Goal: Task Accomplishment & Management: Complete application form

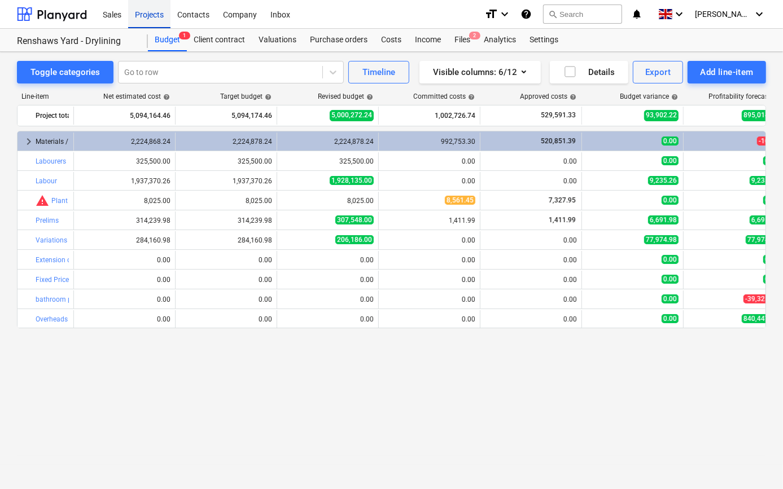
click at [154, 14] on div "Projects" at bounding box center [149, 13] width 42 height 29
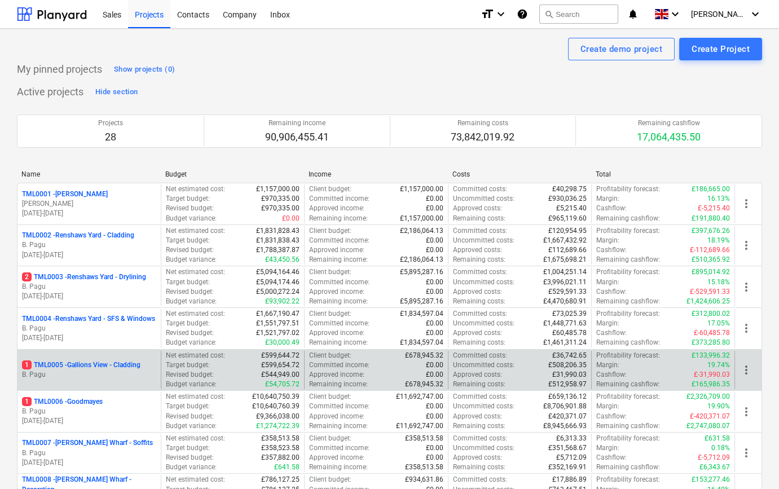
click at [116, 367] on p "1 TML0005 - Gallions View - Cladding" at bounding box center [81, 366] width 119 height 10
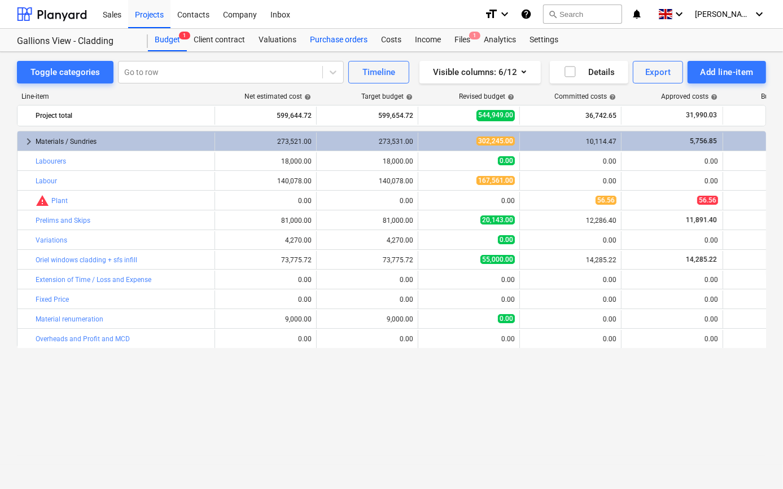
click at [344, 38] on div "Purchase orders" at bounding box center [338, 40] width 71 height 23
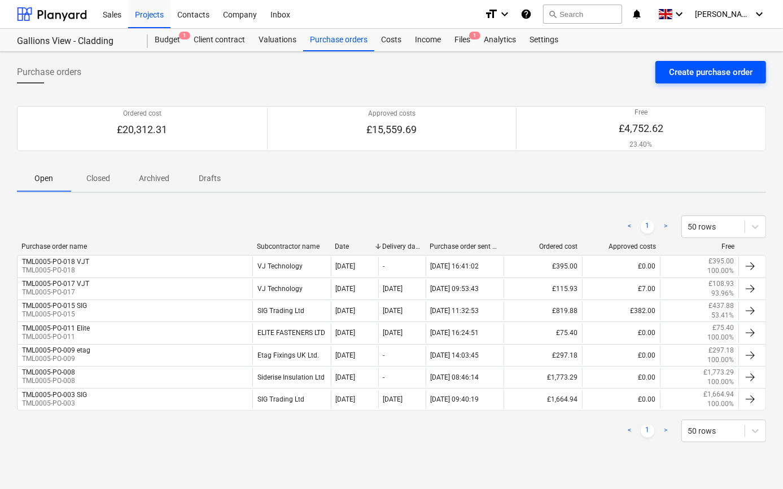
click at [686, 72] on div "Create purchase order" at bounding box center [711, 72] width 84 height 15
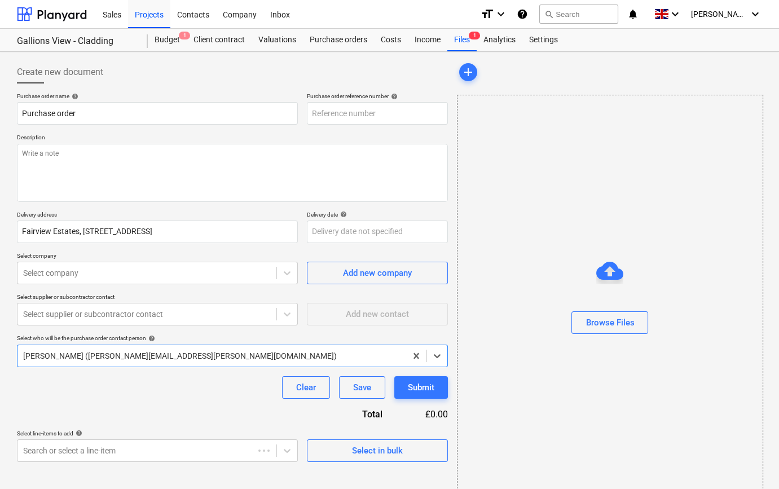
type textarea "x"
type input "TML0005-PO-019"
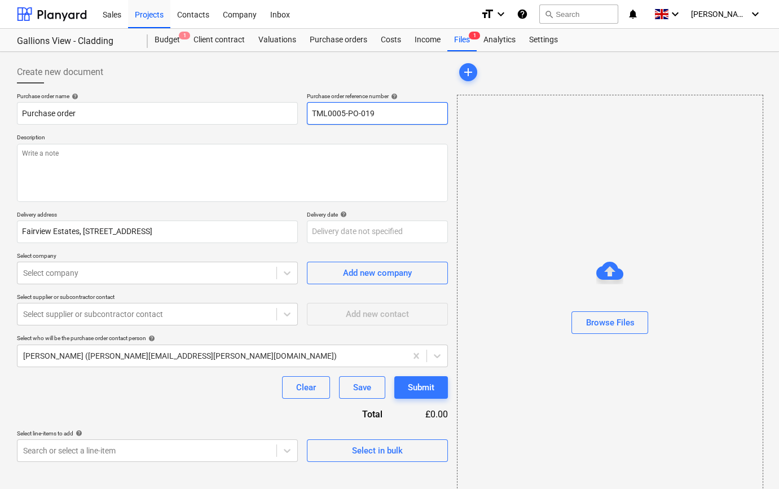
drag, startPoint x: 380, startPoint y: 114, endPoint x: 304, endPoint y: 113, distance: 76.8
click at [304, 113] on div "Purchase order name help Purchase order Purchase order reference number help TM…" at bounding box center [232, 109] width 431 height 32
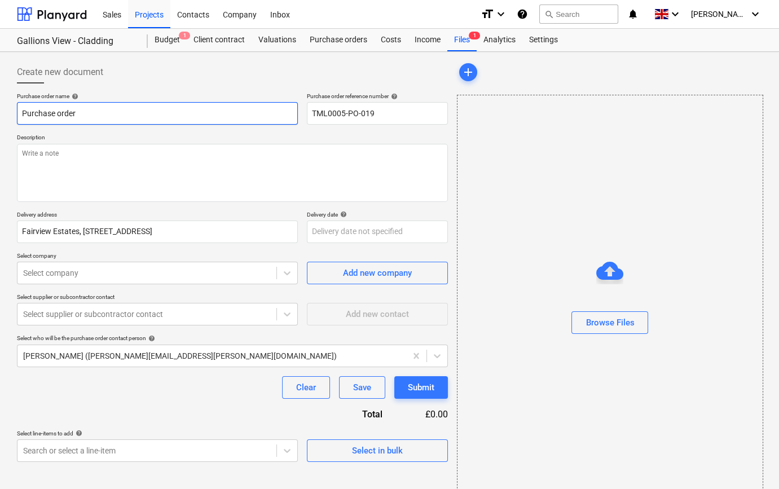
click at [87, 111] on input "Purchase order" at bounding box center [157, 113] width 281 height 23
type textarea "x"
type input "Purchase orde"
type textarea "x"
type input "Purchase ord"
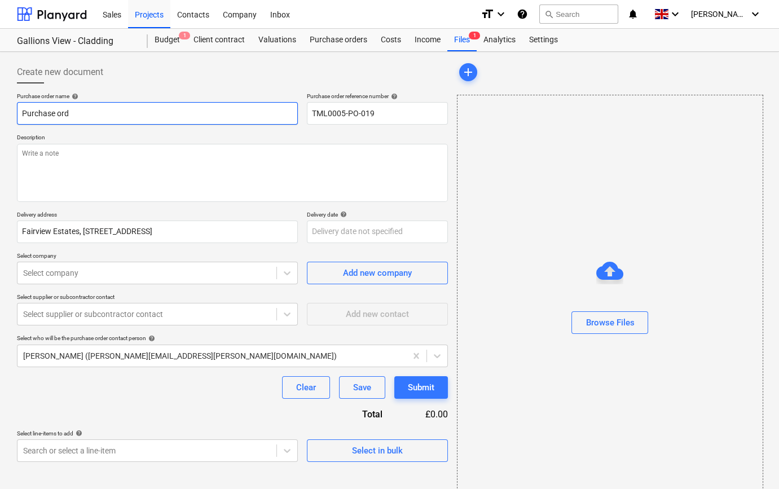
type textarea "x"
type input "Purchase or"
type textarea "x"
type input "Purchase o"
type textarea "x"
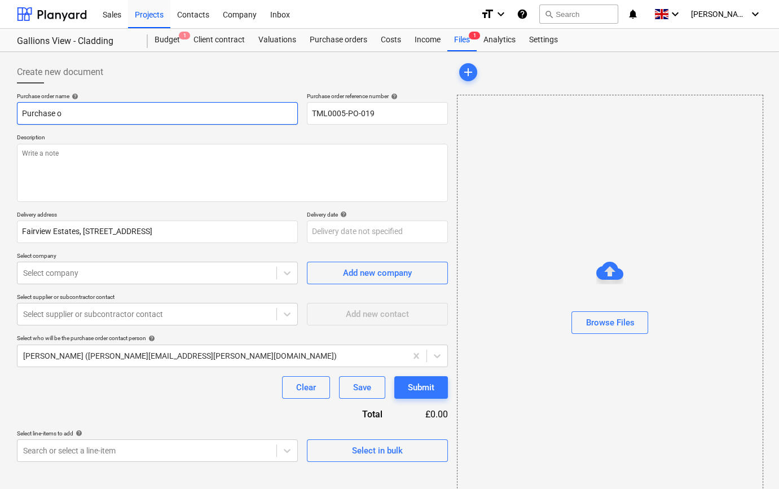
type input "Purchase"
type textarea "x"
type input "Purchase"
type textarea "x"
type input "Purchas"
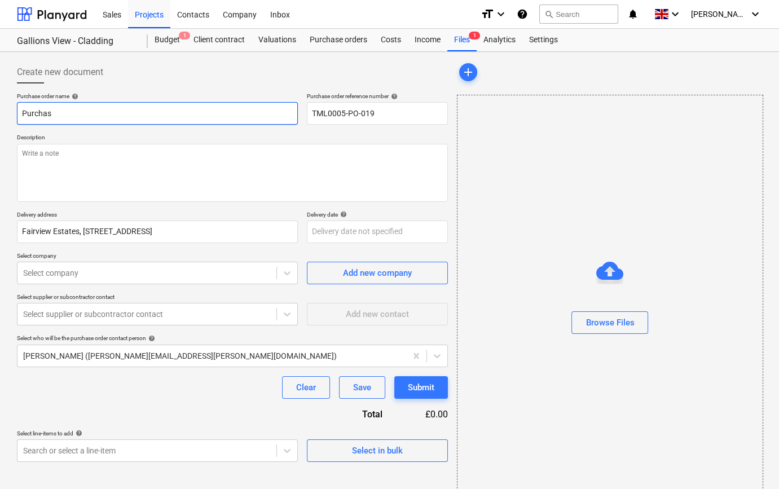
type textarea "x"
type input "Purcha"
type textarea "x"
type input "Purch"
type textarea "x"
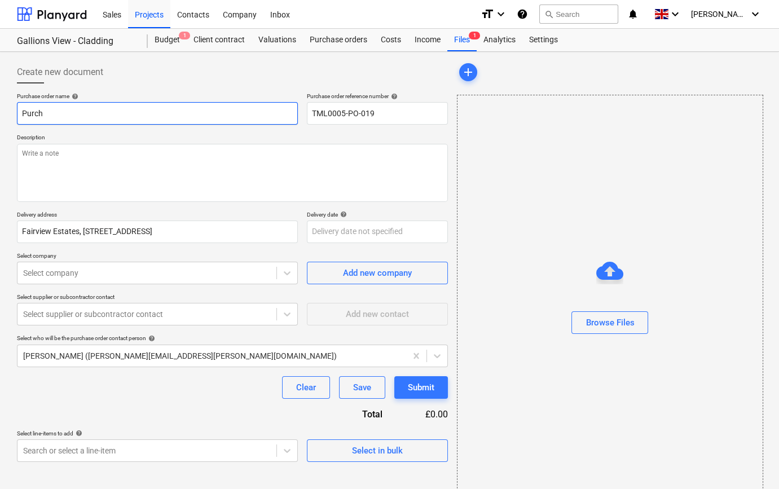
type input "Purc"
type textarea "x"
type input "Pur"
type textarea "x"
type input "Pu"
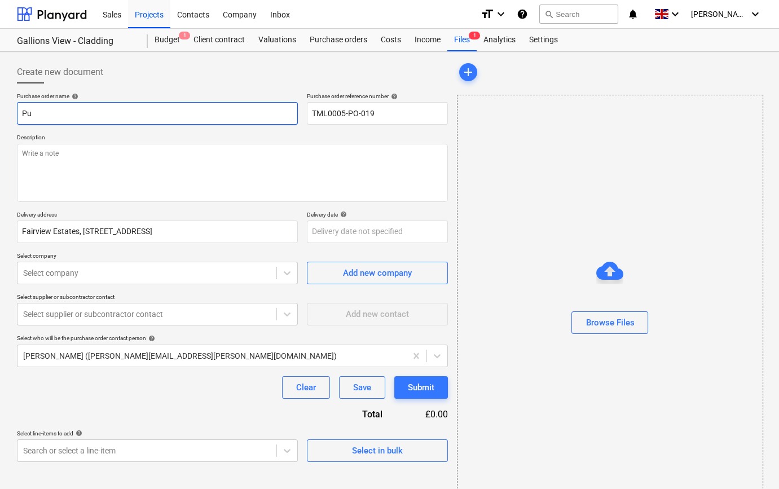
type textarea "x"
type input "P"
type textarea "x"
paste input "TML0005-PO-019"
type textarea "x"
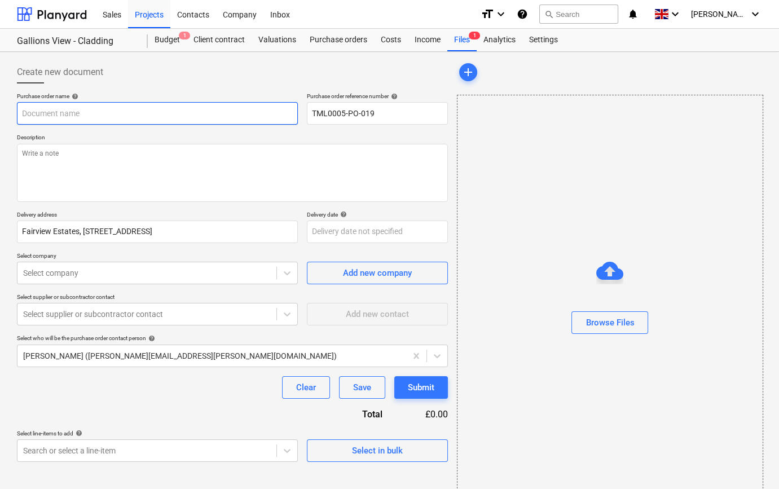
type input "TML0005-PO-019"
type textarea "x"
type input "TML0005-PO-019 B"
type textarea "x"
type input "TML0005-PO-019 BP"
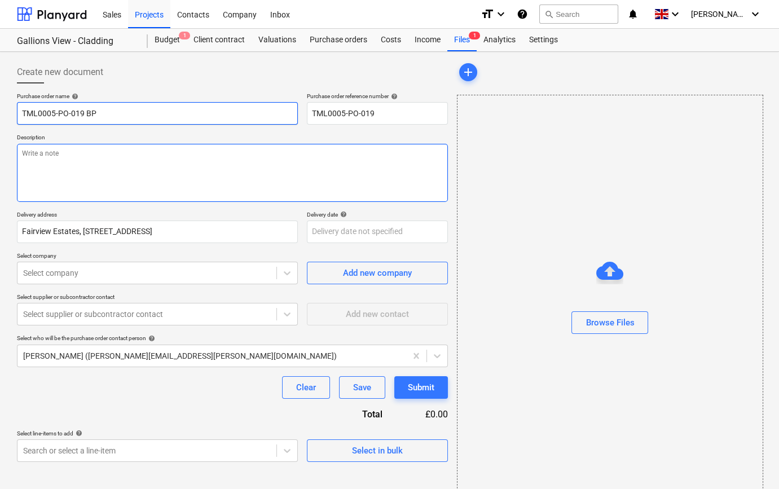
type textarea "x"
type input "TML0005-PO-019 BPL"
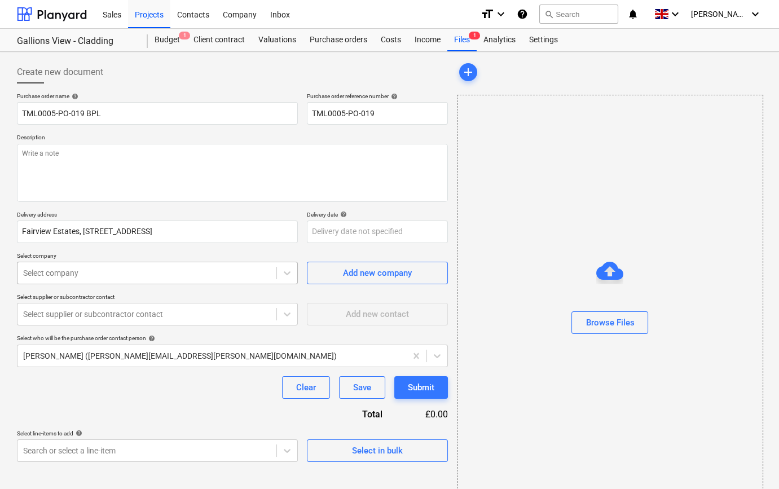
type textarea "x"
click at [147, 274] on div at bounding box center [147, 273] width 248 height 11
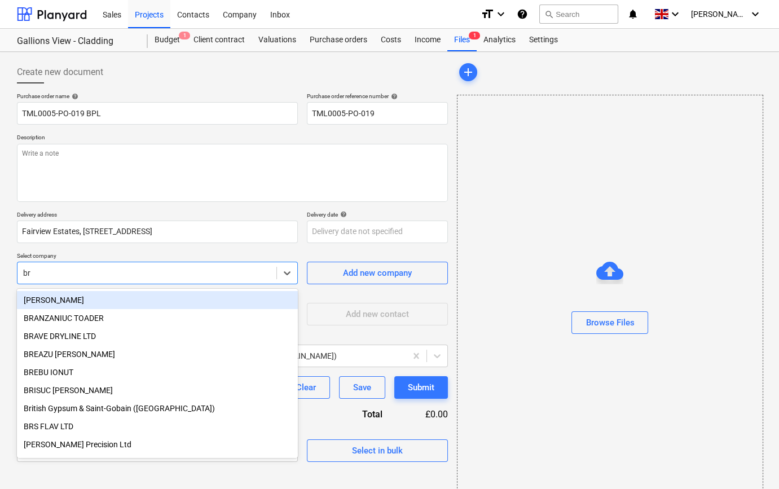
type input "bry"
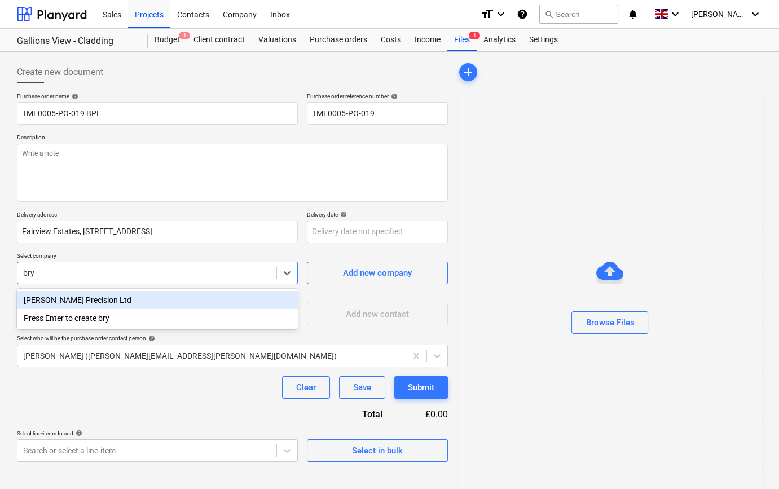
click at [90, 299] on div "[PERSON_NAME] Precision Ltd" at bounding box center [157, 300] width 281 height 18
type textarea "x"
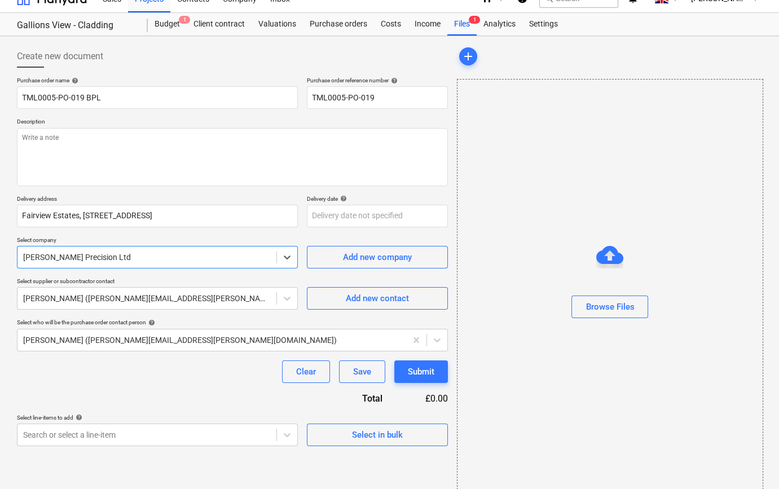
scroll to position [24, 0]
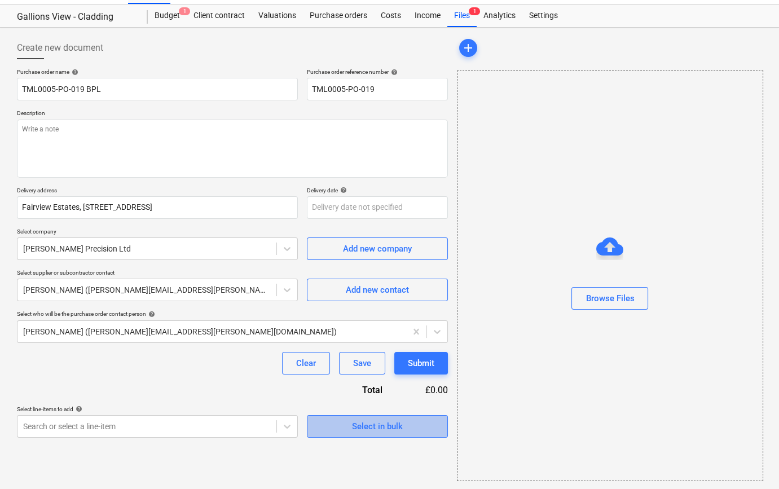
click at [356, 427] on div "Select in bulk" at bounding box center [377, 426] width 51 height 15
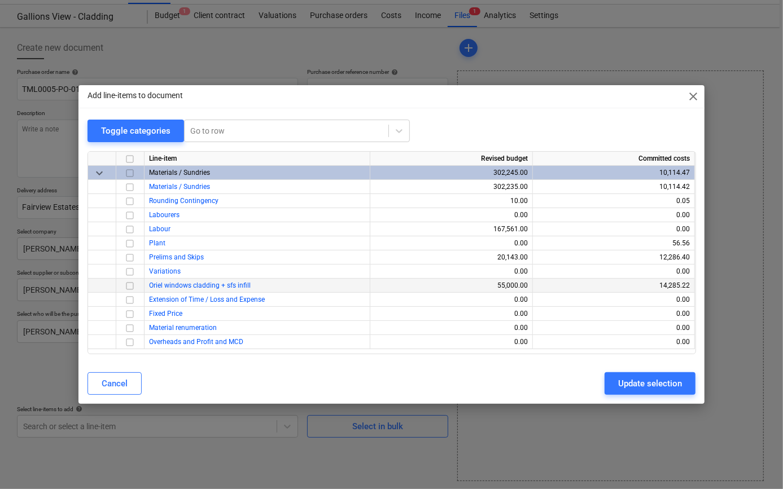
click at [130, 288] on input "checkbox" at bounding box center [130, 286] width 14 height 14
click at [630, 381] on div "Update selection" at bounding box center [650, 383] width 64 height 15
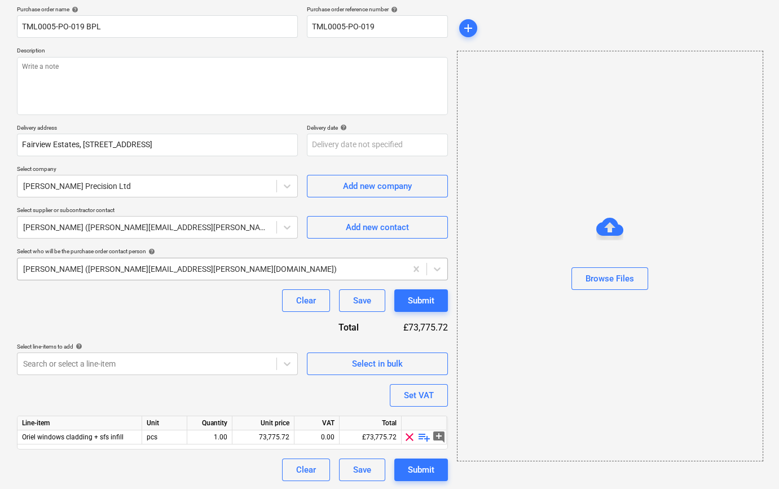
scroll to position [87, 0]
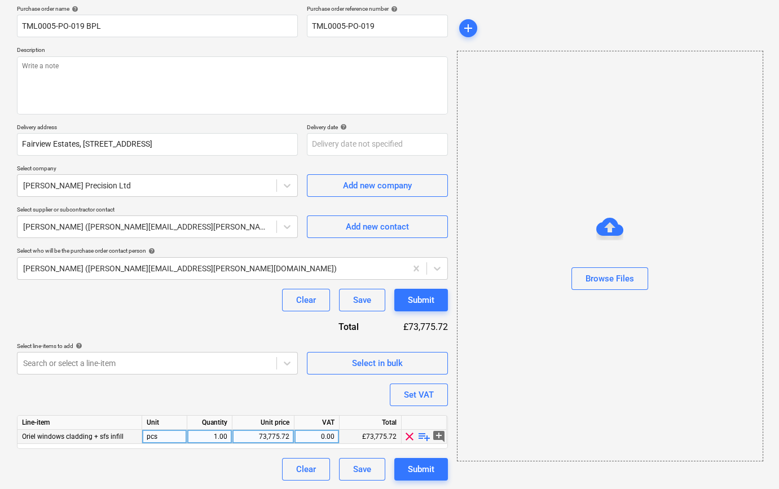
click at [423, 436] on span "playlist_add" at bounding box center [425, 437] width 14 height 14
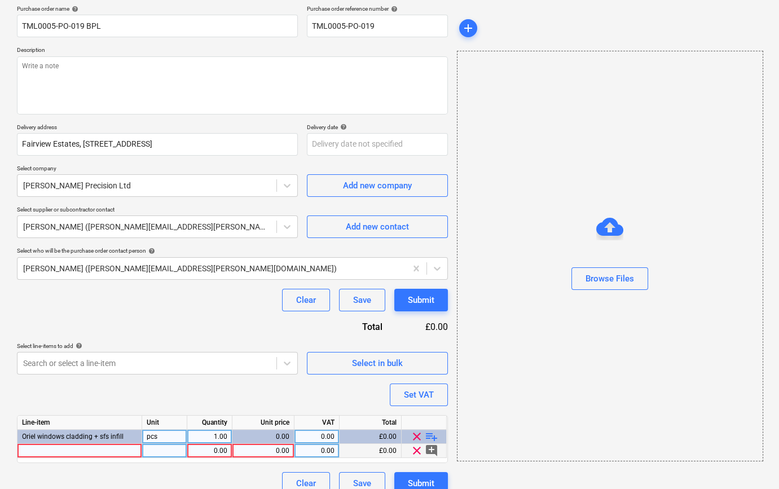
click at [46, 449] on div at bounding box center [79, 451] width 125 height 14
type textarea "x"
click at [38, 453] on div at bounding box center [79, 451] width 125 height 14
type input "PM02 3mm Aluminium PPC 2500mm"
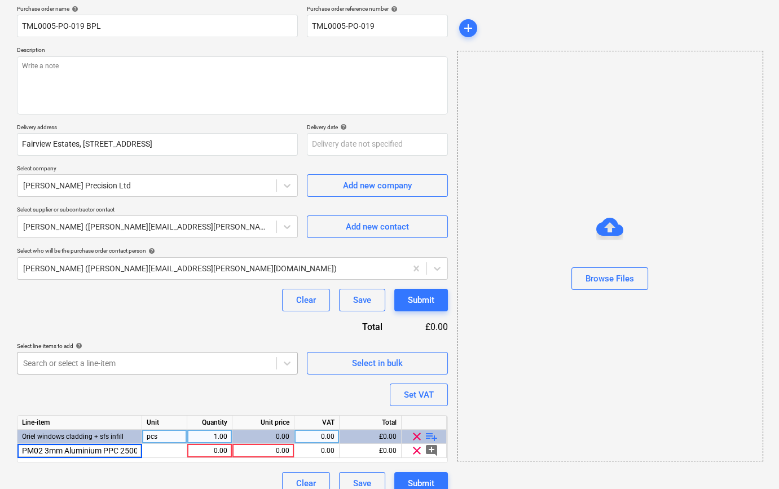
scroll to position [0, 16]
type textarea "x"
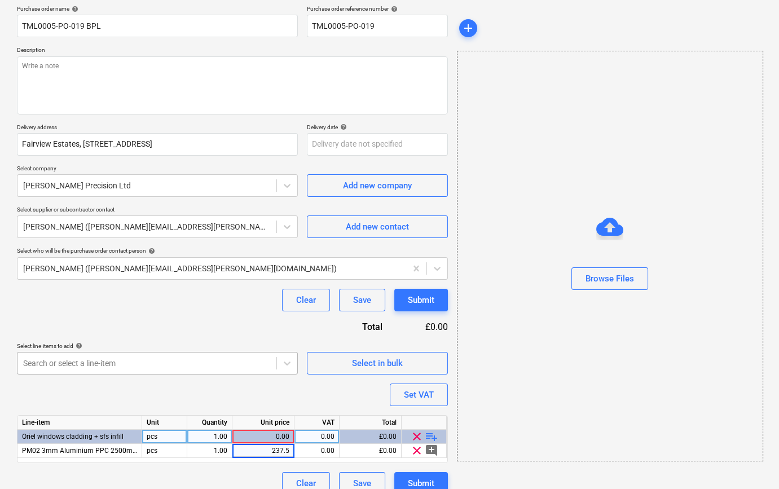
type input "237.55"
type textarea "x"
type input "20"
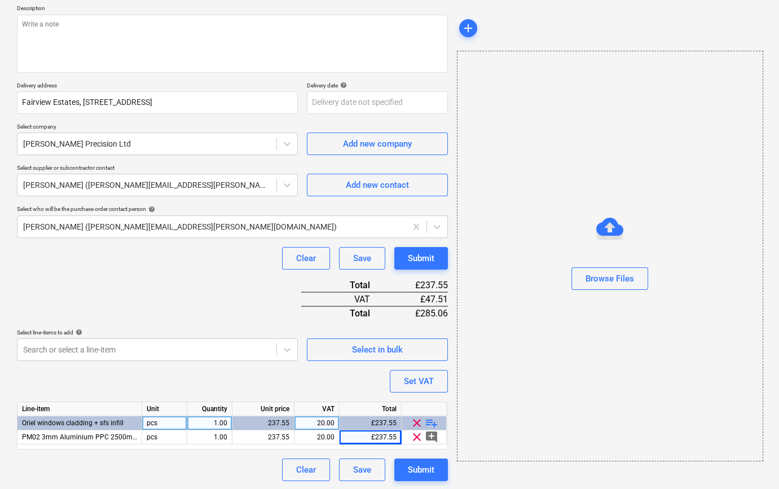
scroll to position [130, 0]
click at [431, 424] on span "playlist_add" at bounding box center [432, 423] width 14 height 14
type textarea "x"
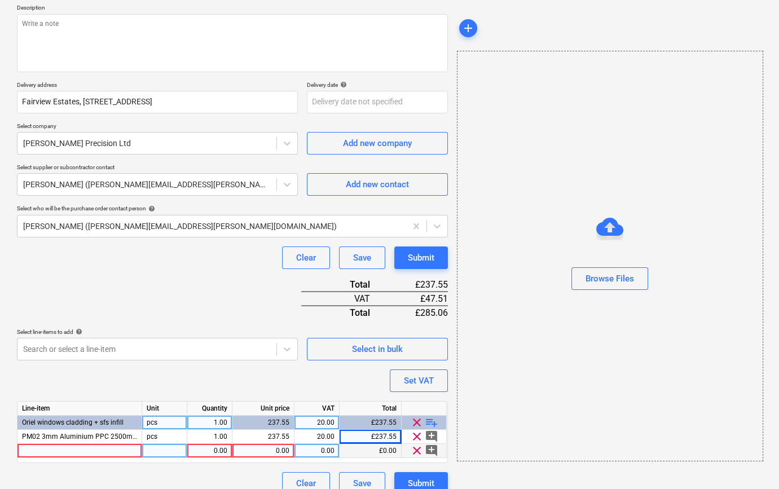
click at [56, 449] on div at bounding box center [79, 451] width 125 height 14
type input "Delivery"
type textarea "x"
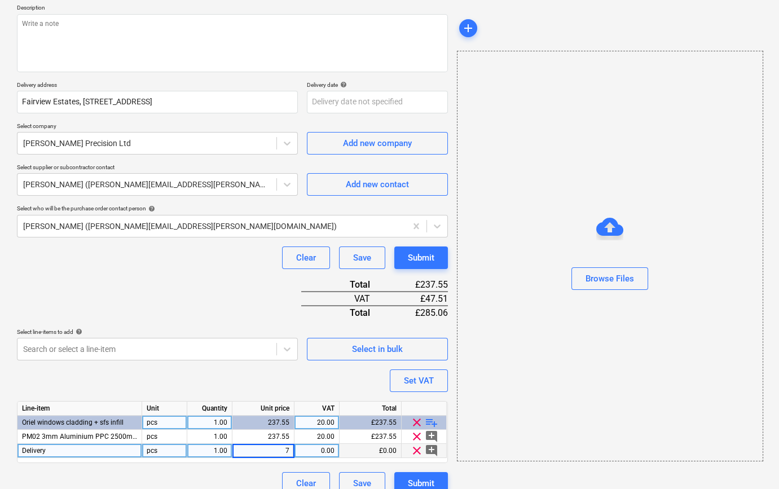
type input "75"
type textarea "x"
type input "20"
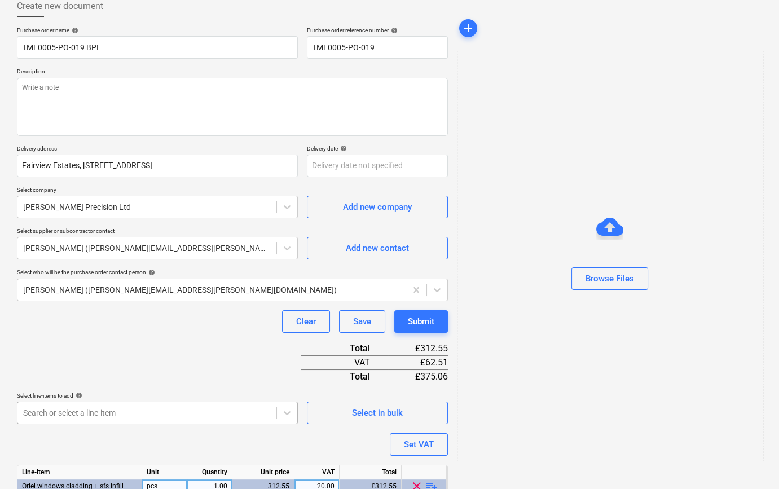
scroll to position [41, 0]
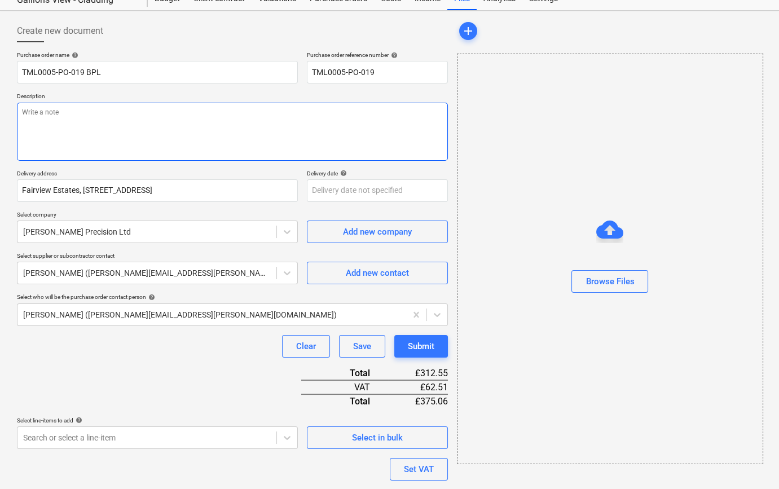
click at [35, 120] on textarea at bounding box center [232, 132] width 431 height 58
type textarea "x"
type textarea "P"
type textarea "x"
type textarea "Pe"
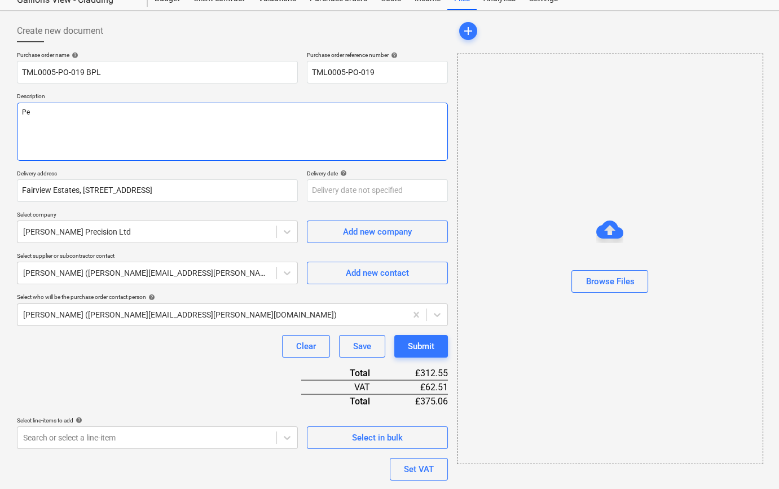
type textarea "x"
type textarea "Per"
type textarea "x"
type textarea "Per"
type textarea "x"
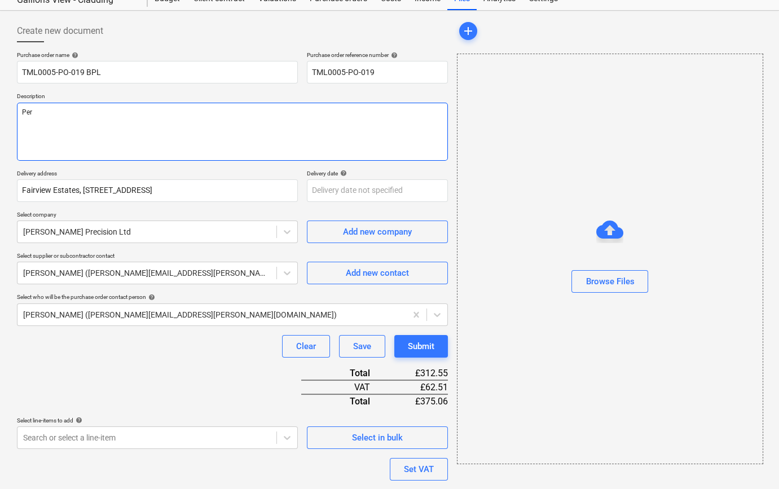
type textarea "Per q"
type textarea "x"
type textarea "Per qu"
type textarea "x"
type textarea "Per quo"
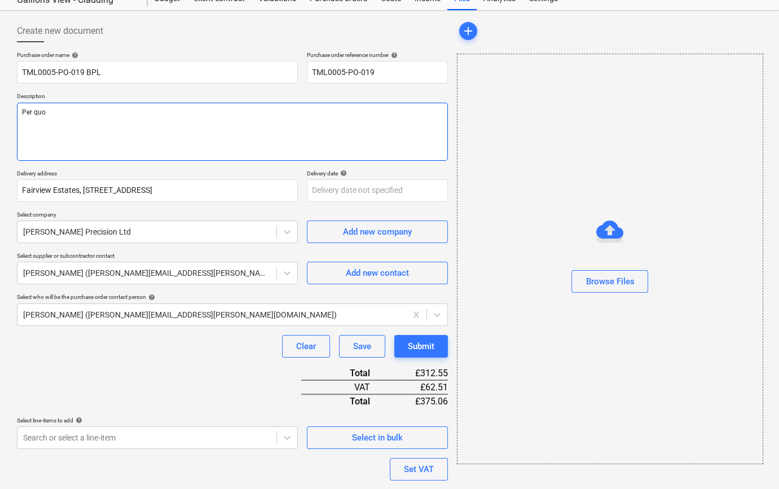
type textarea "x"
type textarea "Per quot"
type textarea "x"
type textarea "Per quota"
type textarea "x"
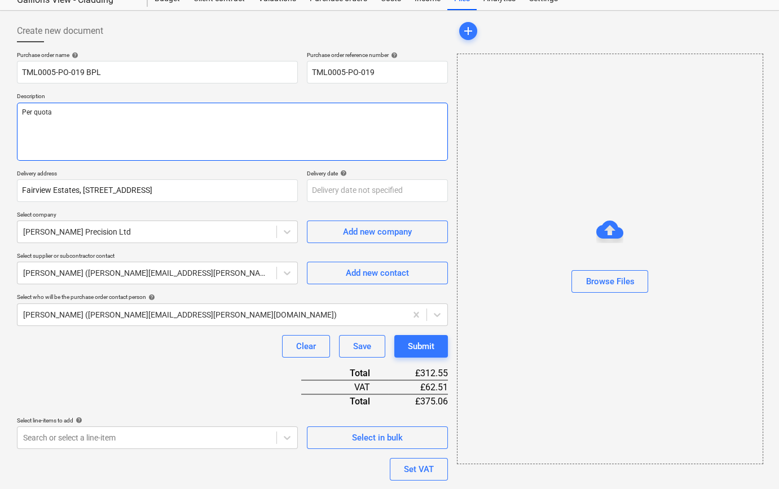
type textarea "Per quotat"
type textarea "x"
type textarea "Per quotati"
type textarea "x"
type textarea "Per quotatio"
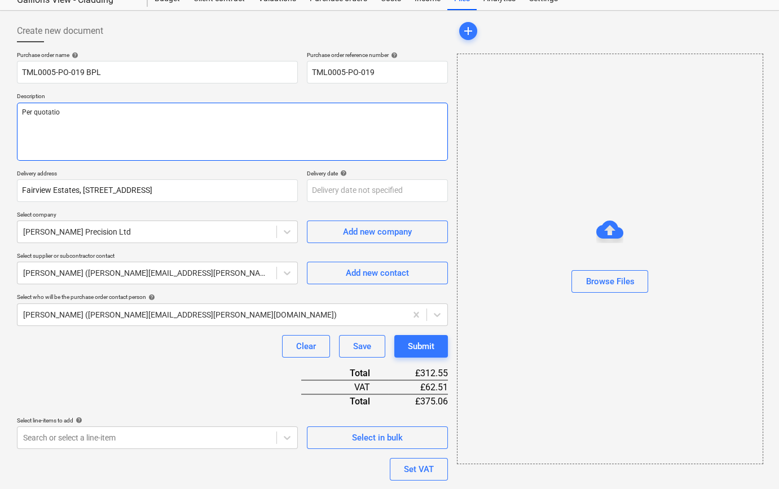
type textarea "x"
type textarea "Per quotation"
type textarea "x"
type textarea "Per quotation"
type textarea "x"
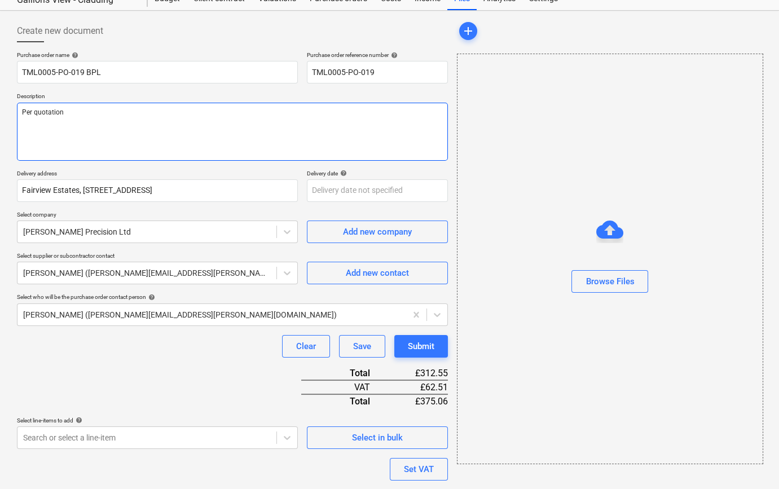
type textarea "Per quotation S"
type textarea "x"
type textarea "Per quotation S0"
type textarea "x"
type textarea "Per quotation S00"
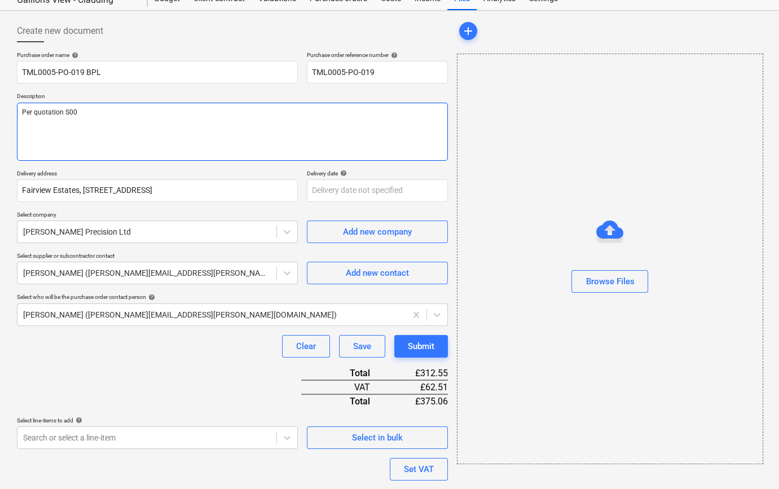
type textarea "x"
type textarea "Per quotation S008"
type textarea "x"
type textarea "Per quotation S0084"
type textarea "x"
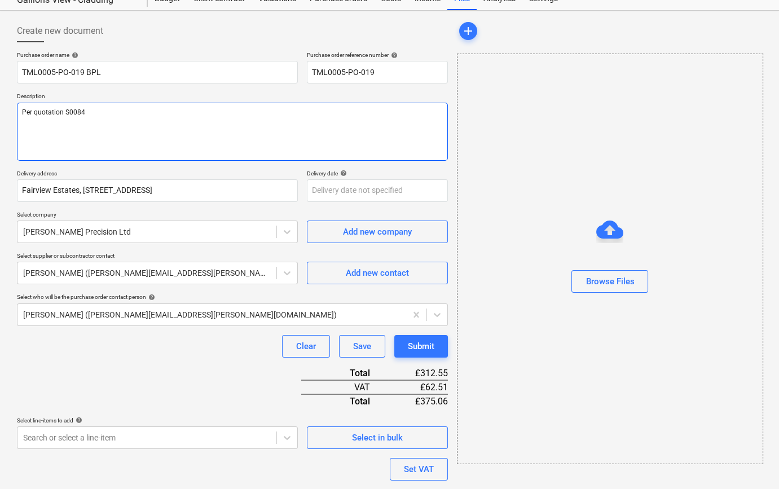
type textarea "Per quotation S00849"
type textarea "x"
type textarea "Per quotation S00849"
type textarea "x"
type textarea "Per quotation S00849 D"
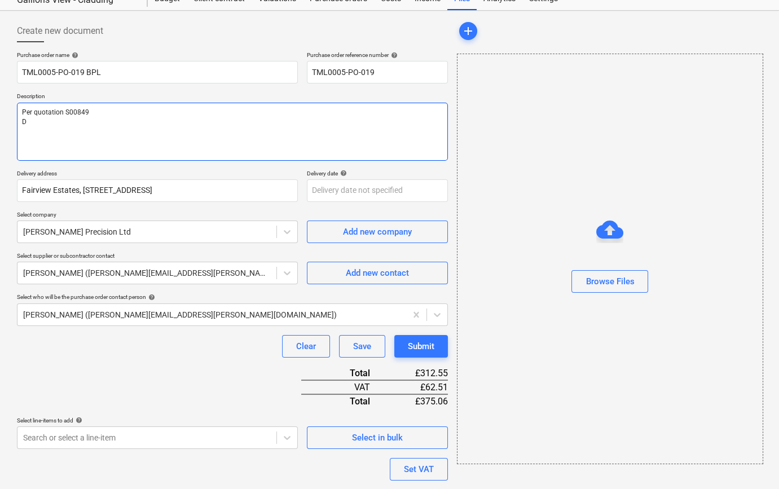
type textarea "x"
type textarea "Per quotation S00849 De"
type textarea "x"
type textarea "Per quotation S00849 Del"
type textarea "x"
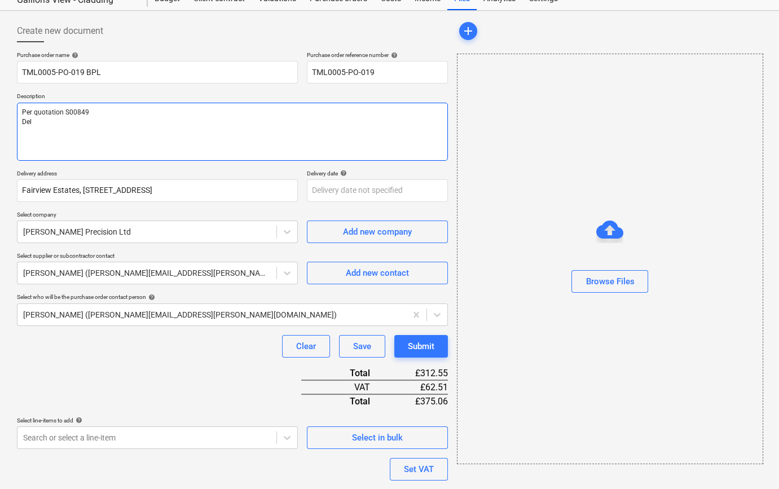
type textarea "Per quotation S00849 Deli"
type textarea "x"
type textarea "Per quotation S00849 Deliv"
type textarea "x"
type textarea "Per quotation S00849 Delive"
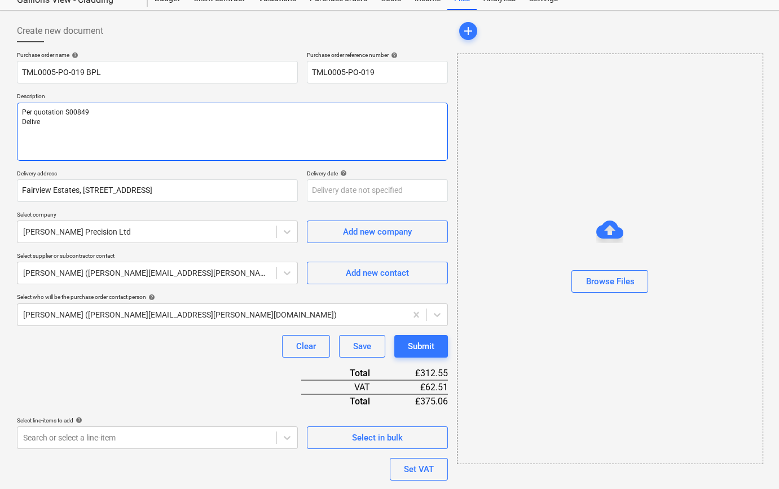
type textarea "x"
type textarea "Per quotation S00849 Deliver"
type textarea "x"
type textarea "Per quotation S00849 Delivery"
type textarea "x"
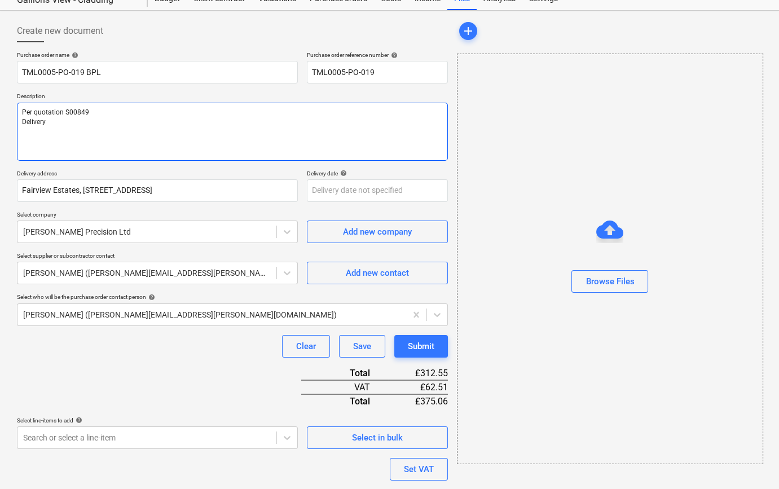
type textarea "Per quotation S00849 Delivery"
type textarea "x"
type textarea "Per quotation S00849 Delivery a"
type textarea "x"
type textarea "Per quotation S00849 Delivery as"
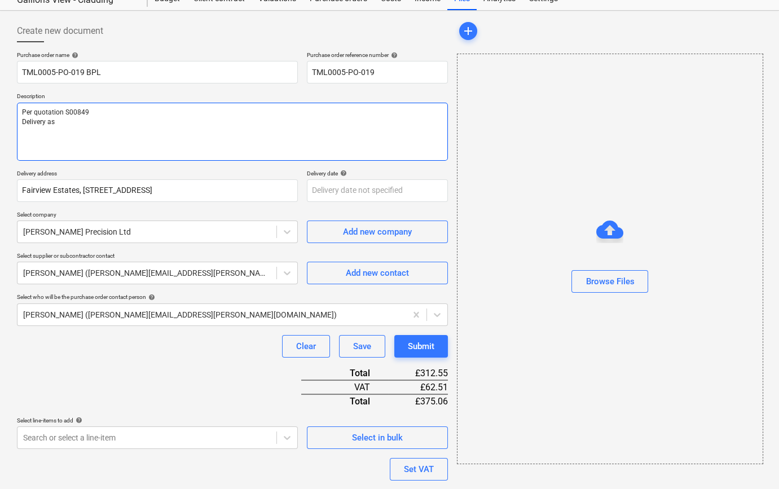
type textarea "x"
type textarea "Per quotation S00849 Delivery asa"
type textarea "x"
type textarea "Per quotation S00849 Delivery asap"
type textarea "x"
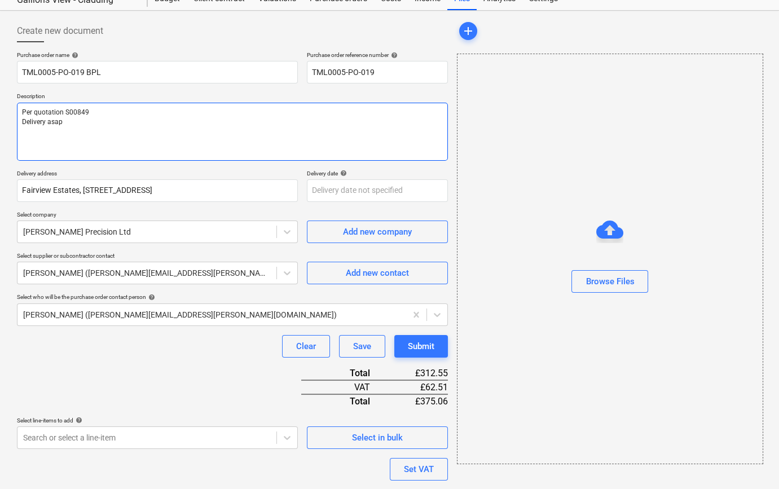
type textarea "Per quotation S00849 Delivery asapo"
type textarea "x"
type textarea "Per quotation S00849 Delivery asapo"
type textarea "x"
type textarea "Per quotation S00849 Delivery asapo"
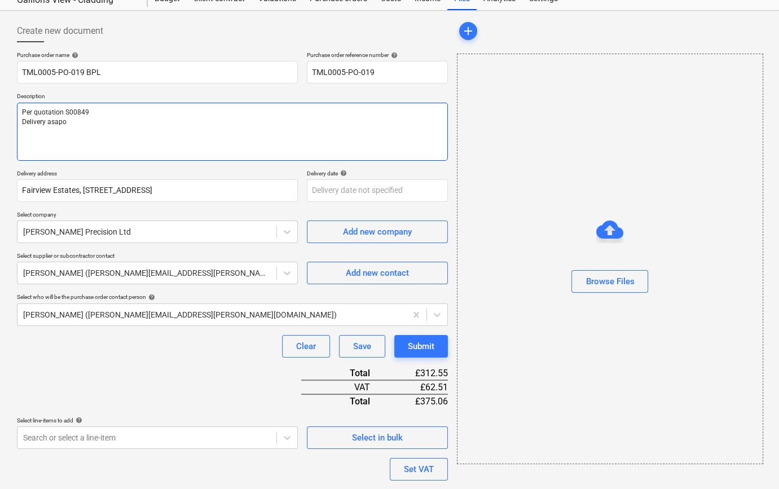
type textarea "x"
type textarea "Per quotation S00849 Delivery asap"
type textarea "x"
type textarea "Per quotation S00849 Delivery asap"
type textarea "x"
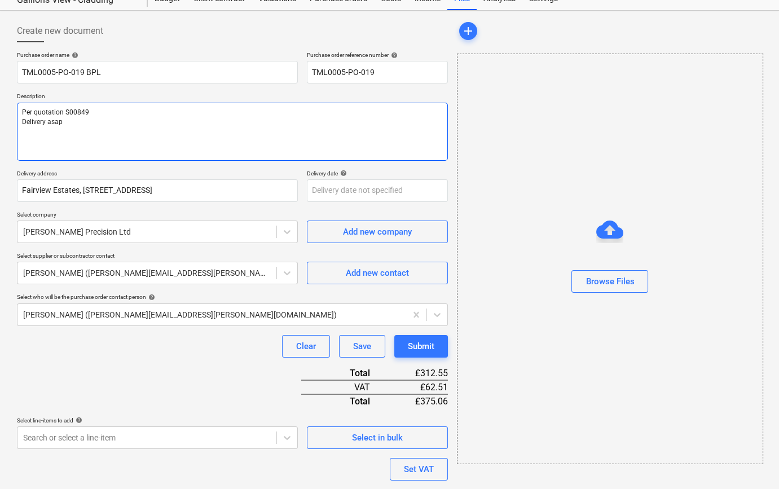
type textarea "Per quotation S00849 Delivery asap p"
type textarea "x"
type textarea "Per quotation S00849 Delivery asap pl"
type textarea "x"
type textarea "Per quotation S00849 Delivery asap ple"
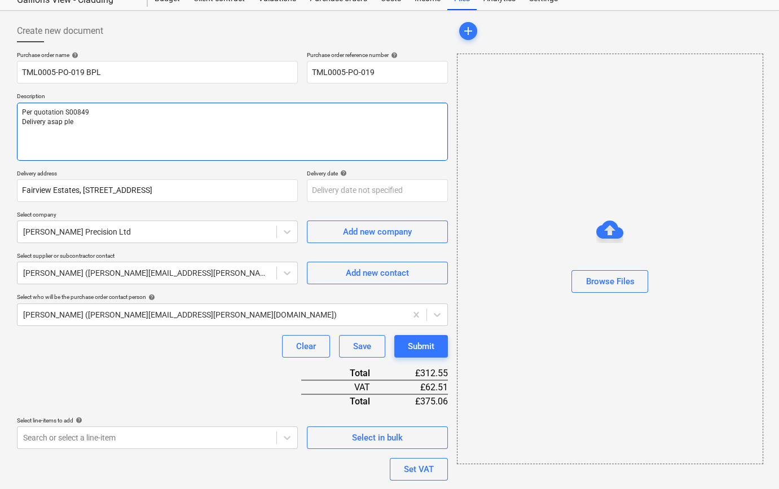
type textarea "x"
type textarea "Per quotation S00849 Delivery asap plea"
type textarea "x"
type textarea "Per quotation S00849 Delivery asap pleas"
type textarea "x"
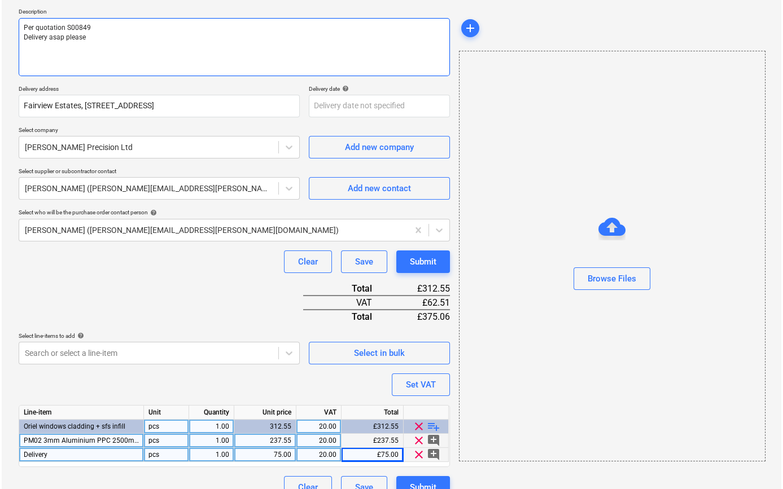
scroll to position [144, 0]
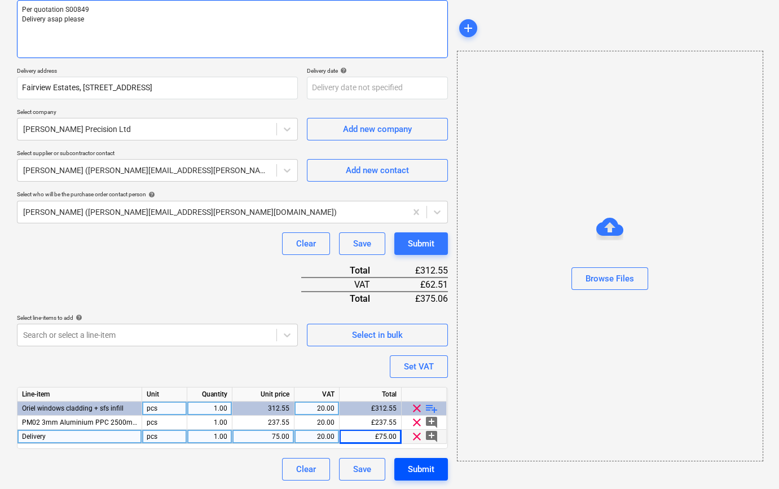
type textarea "Per quotation S00849 Delivery asap please"
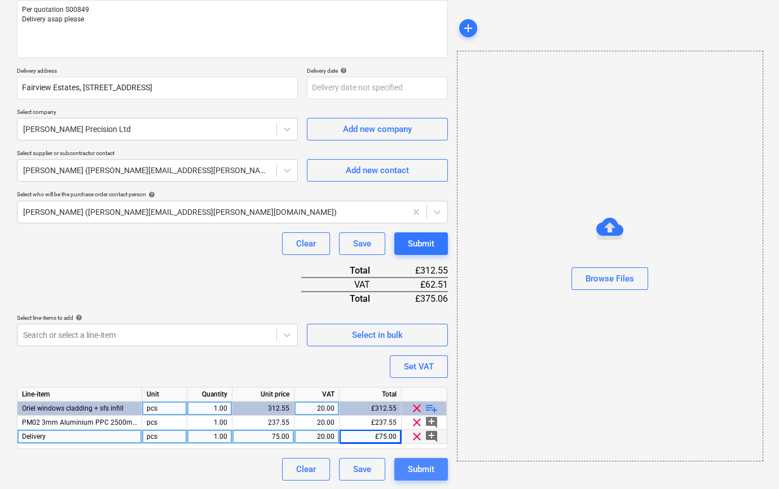
click at [423, 466] on div "Submit" at bounding box center [421, 469] width 27 height 15
type textarea "x"
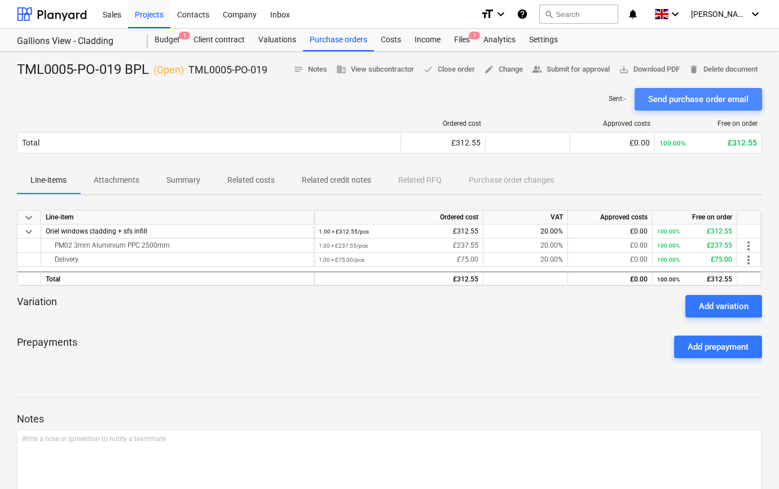
click at [689, 100] on div "Send purchase order email" at bounding box center [699, 99] width 100 height 15
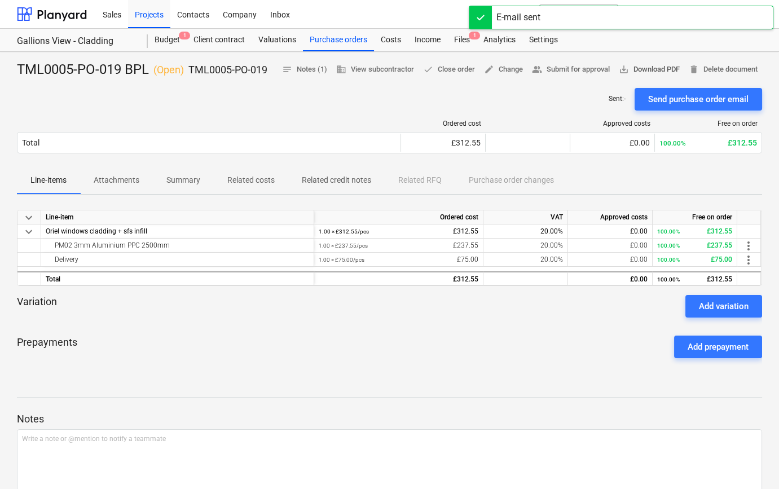
click at [658, 67] on span "save_alt Download PDF" at bounding box center [649, 69] width 61 height 13
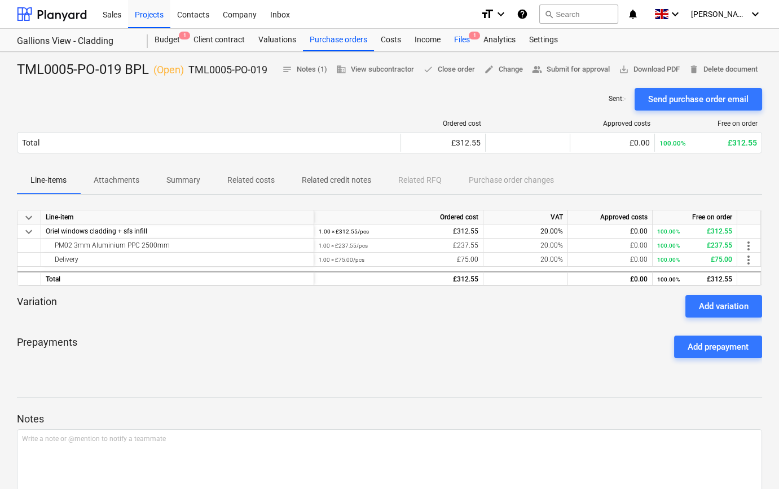
click at [455, 39] on div "Files 1" at bounding box center [462, 40] width 29 height 23
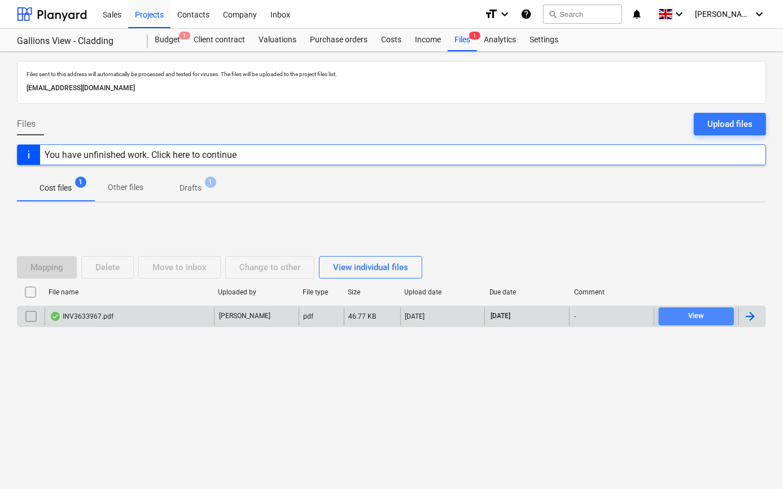
click at [712, 321] on span "View" at bounding box center [696, 316] width 66 height 13
click at [749, 315] on div at bounding box center [750, 317] width 14 height 14
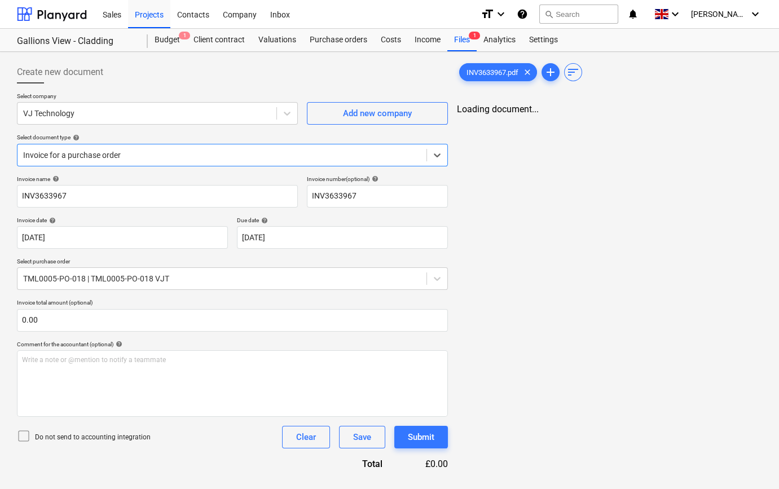
type input "INV3633967"
type input "[DATE]"
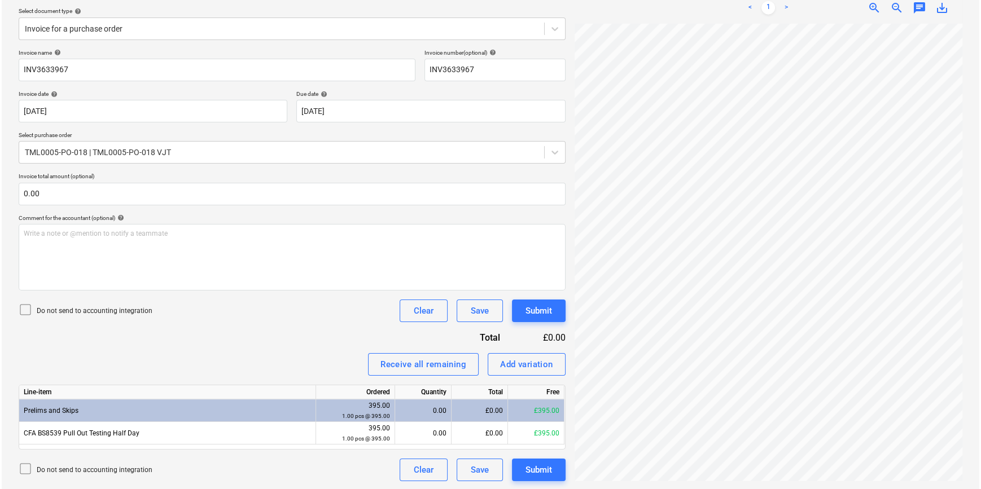
scroll to position [127, 0]
click at [414, 366] on div "Receive all remaining" at bounding box center [422, 364] width 86 height 15
click at [537, 471] on div "Submit" at bounding box center [537, 469] width 27 height 15
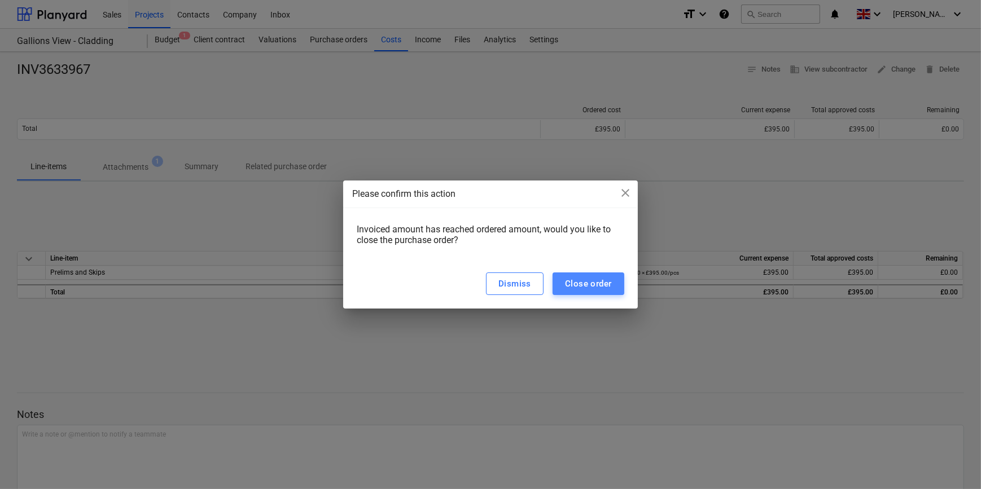
click at [573, 283] on div "Close order" at bounding box center [588, 284] width 47 height 15
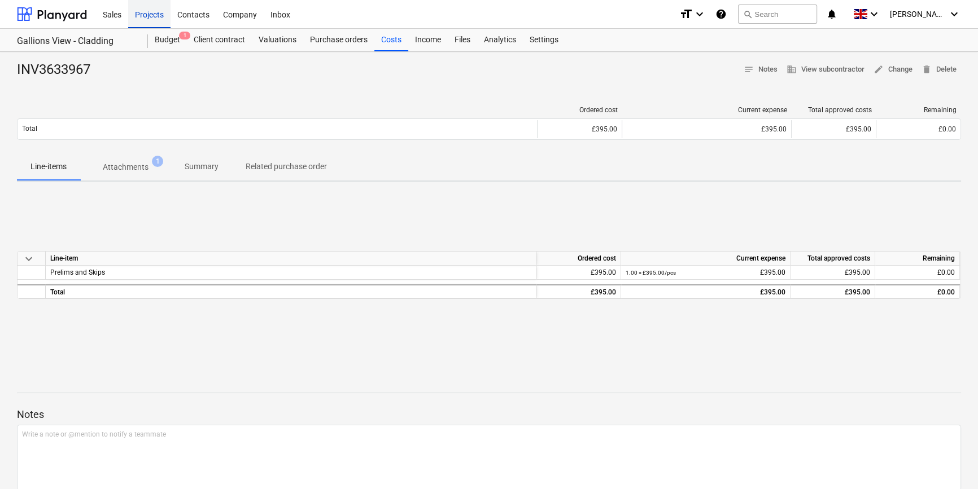
click at [147, 15] on div "Projects" at bounding box center [149, 13] width 42 height 29
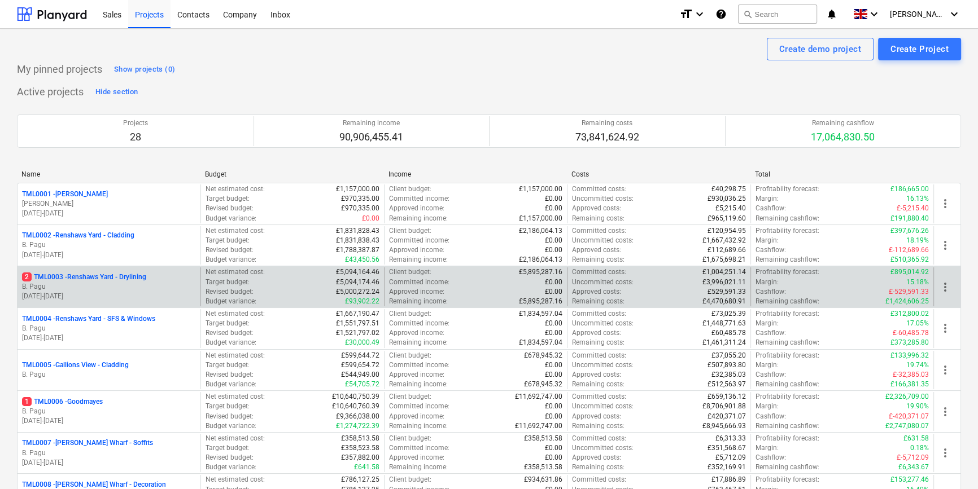
click at [79, 283] on p "B. Pagu" at bounding box center [109, 287] width 174 height 10
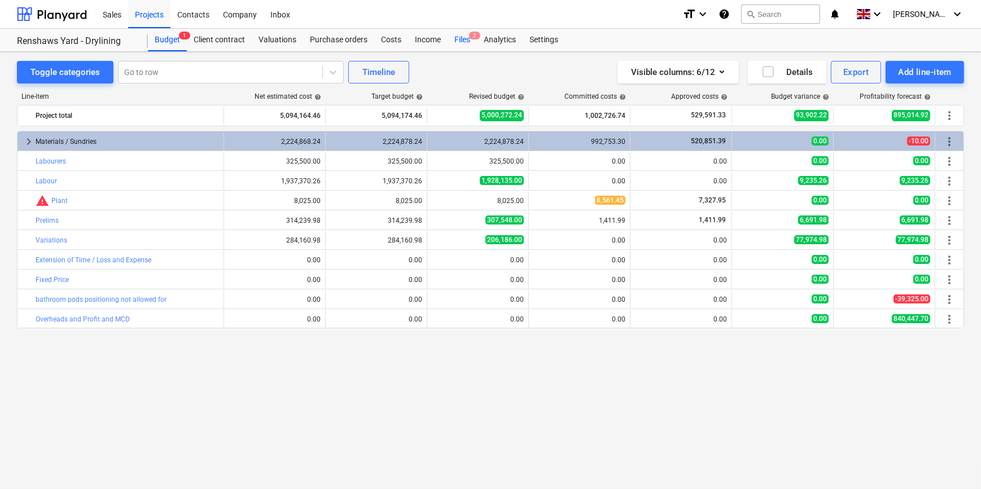
click at [458, 38] on div "Files 2" at bounding box center [462, 40] width 29 height 23
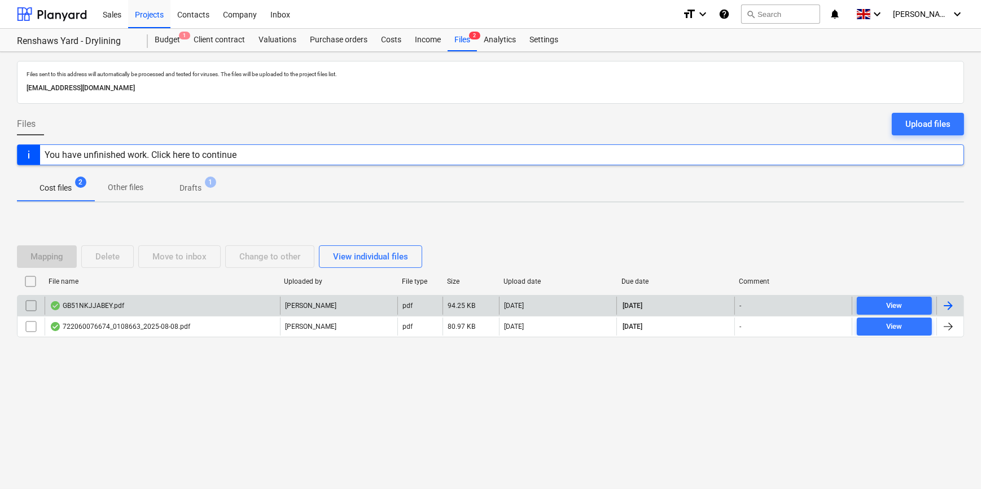
click at [782, 303] on div at bounding box center [948, 306] width 14 height 14
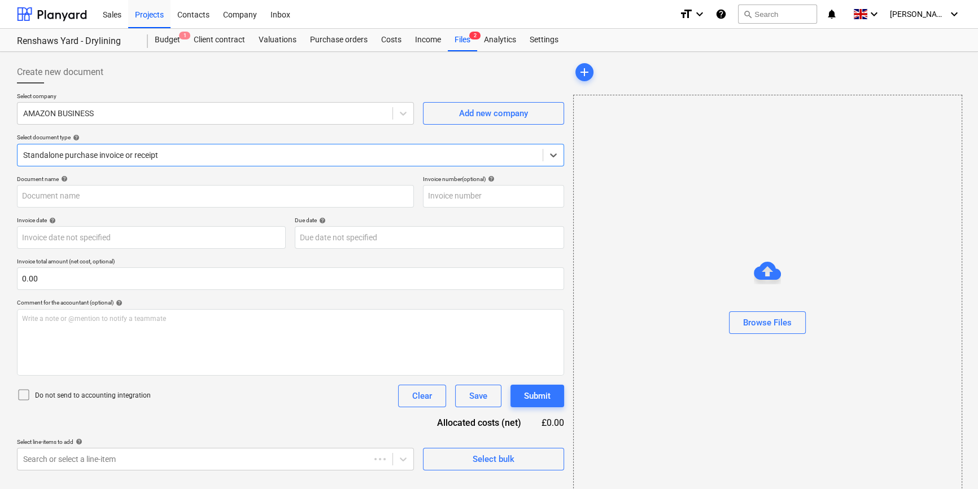
type input "GB51NKJJABEY"
type input "[DATE]"
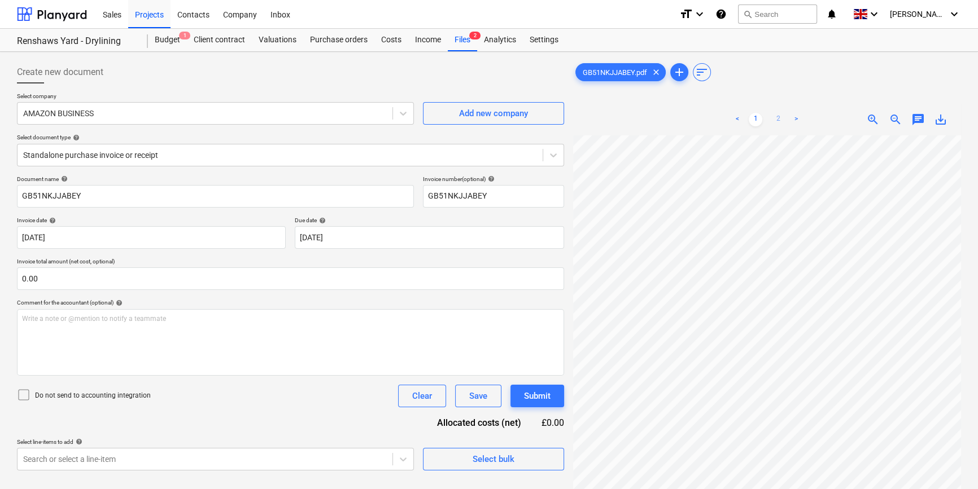
click at [778, 120] on link "2" at bounding box center [778, 120] width 14 height 14
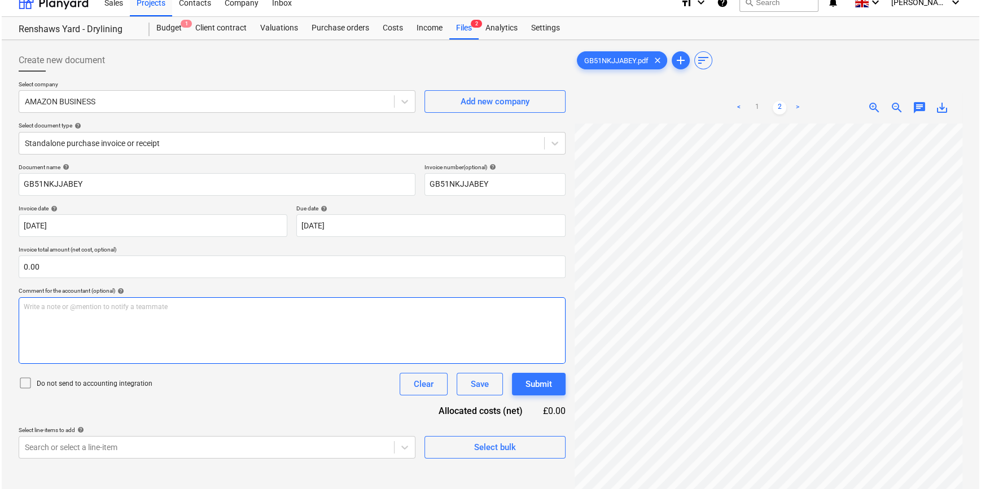
scroll to position [51, 0]
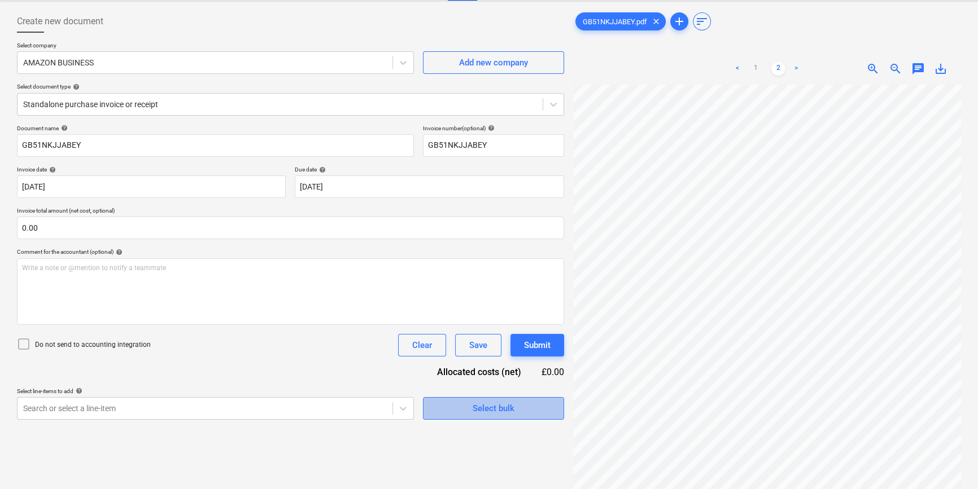
click at [433, 410] on button "Select bulk" at bounding box center [493, 408] width 141 height 23
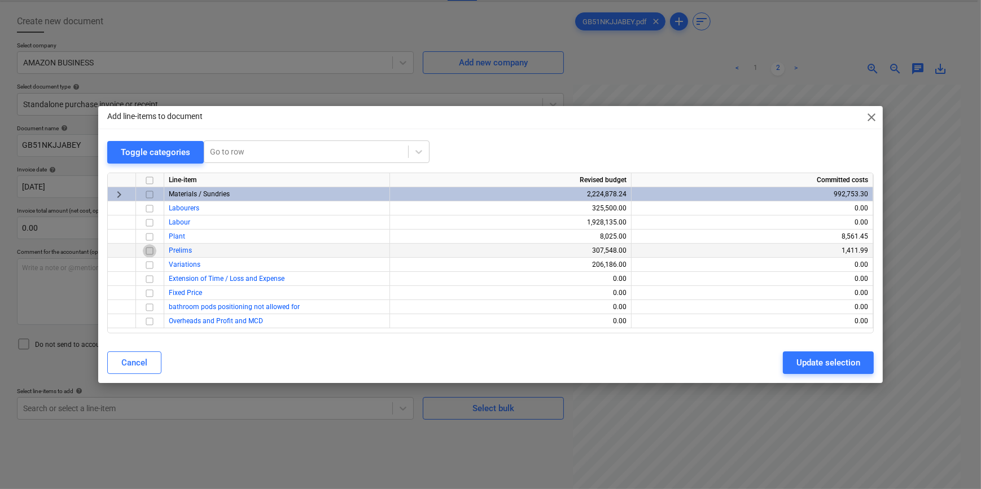
click at [150, 251] on input "checkbox" at bounding box center [150, 251] width 14 height 14
click at [782, 360] on div "Update selection" at bounding box center [828, 363] width 64 height 15
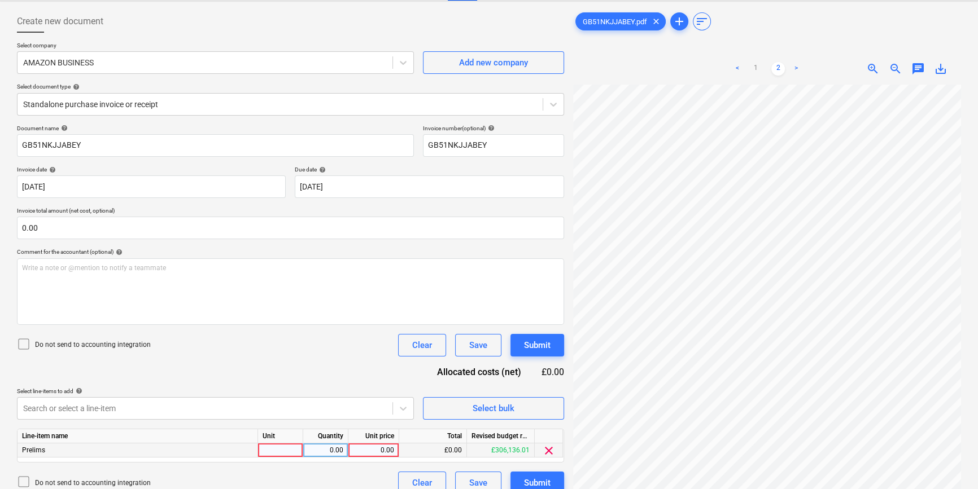
click at [282, 450] on div at bounding box center [280, 451] width 45 height 14
type input "pcs"
type input "20"
click at [529, 481] on div "Submit" at bounding box center [537, 483] width 27 height 15
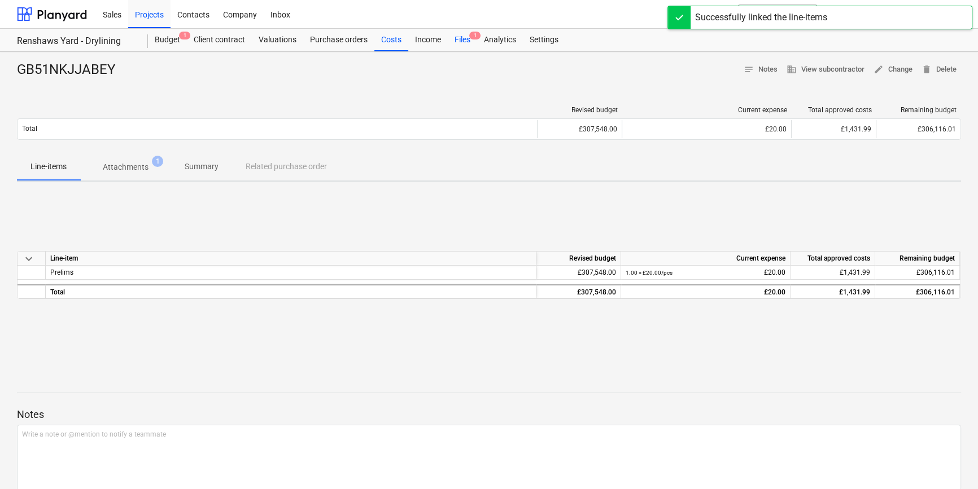
click at [462, 41] on div "Files 1" at bounding box center [462, 40] width 29 height 23
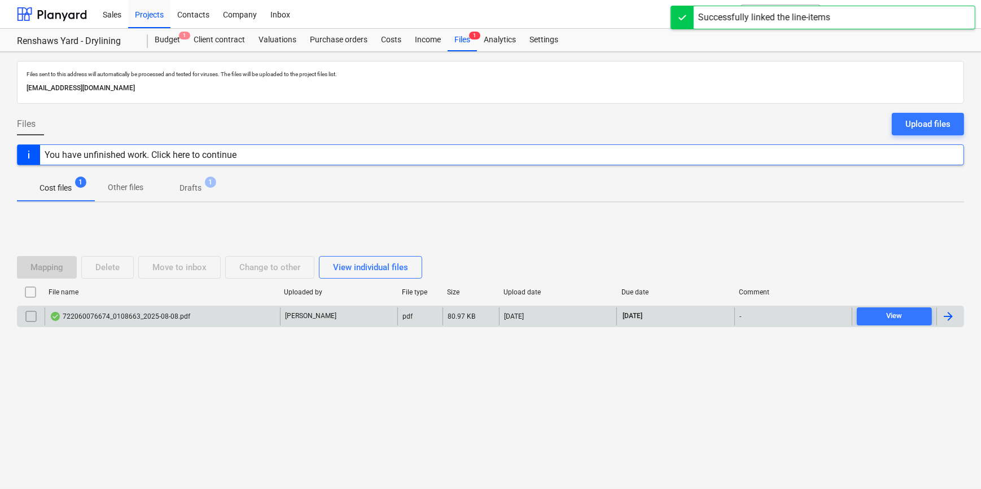
click at [782, 314] on div at bounding box center [948, 317] width 14 height 14
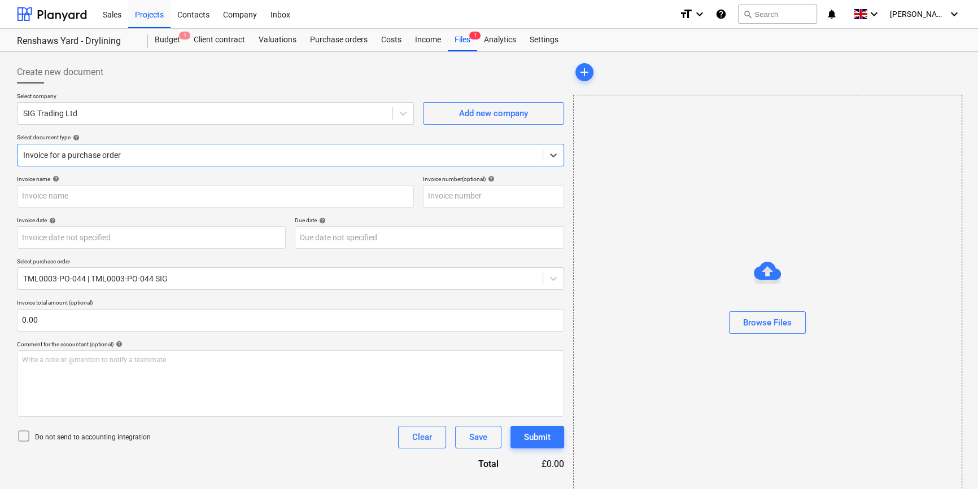
type input "722060076674"
type input "[DATE]"
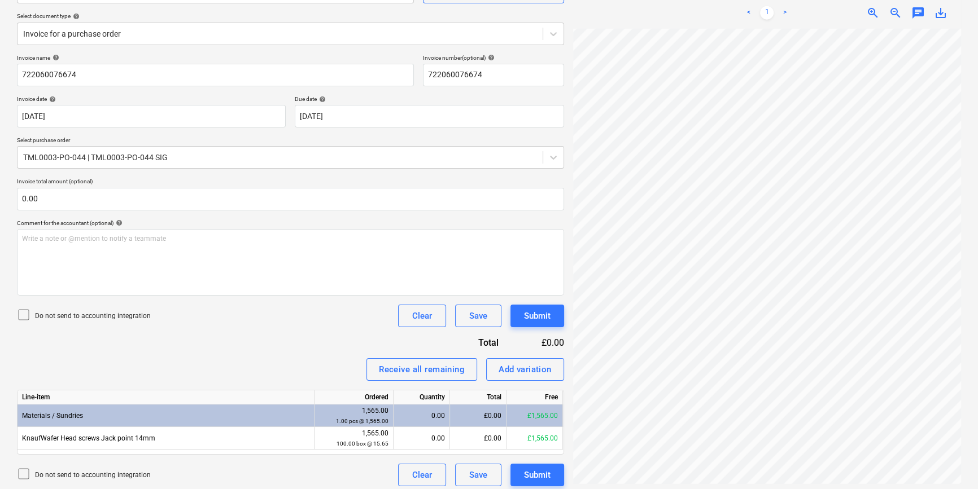
scroll to position [127, 0]
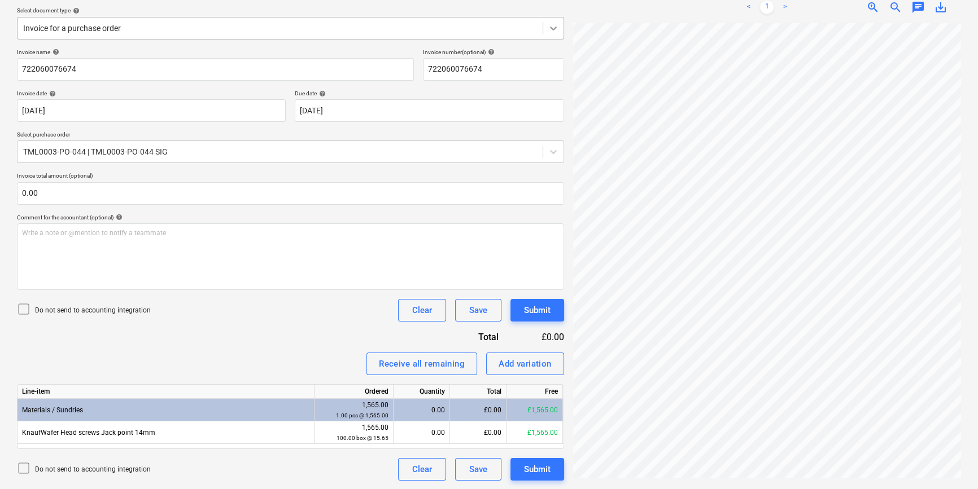
click at [557, 29] on icon at bounding box center [552, 28] width 11 height 11
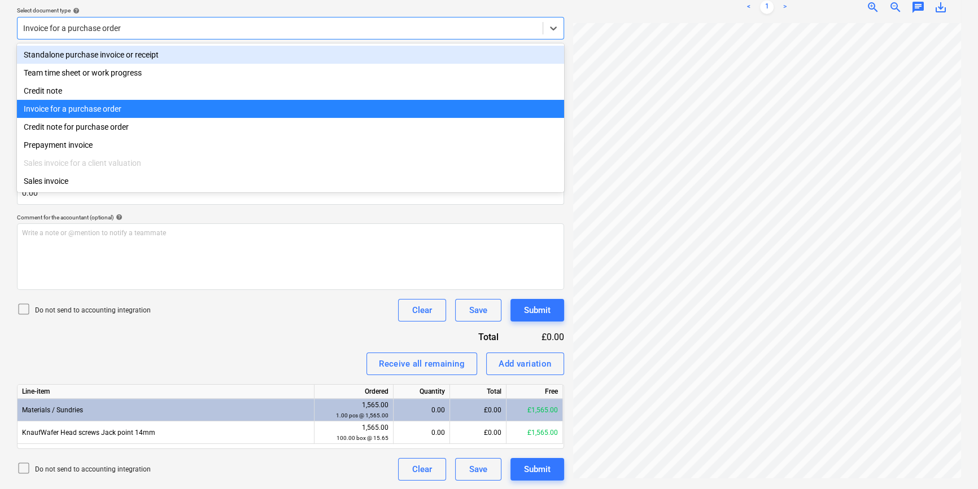
click at [536, 56] on div "Standalone purchase invoice or receipt" at bounding box center [290, 55] width 547 height 18
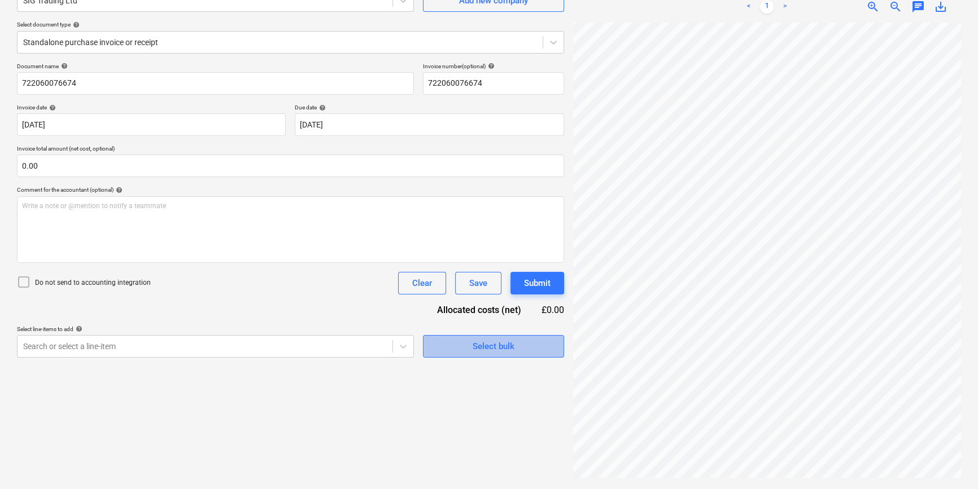
click at [457, 339] on span "Select bulk" at bounding box center [493, 346] width 113 height 15
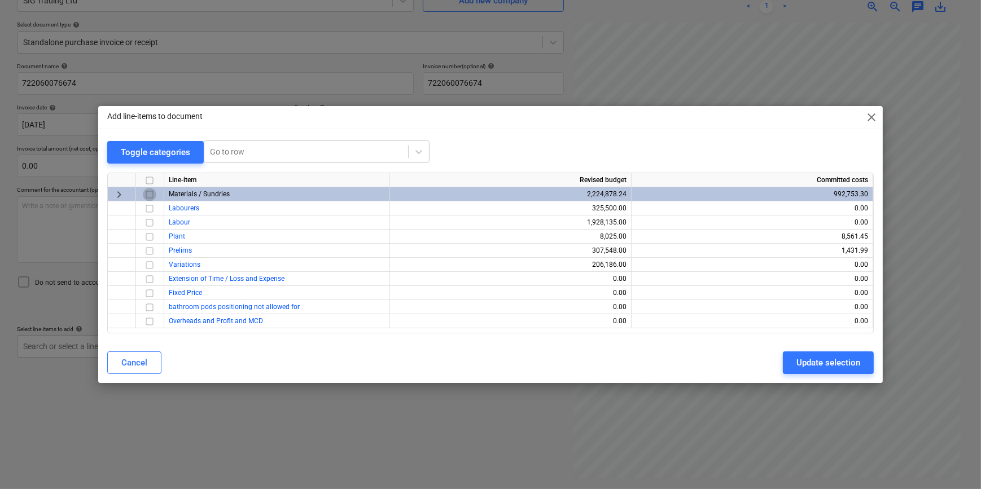
click at [150, 193] on input "checkbox" at bounding box center [150, 195] width 14 height 14
click at [782, 366] on div "Update selection" at bounding box center [828, 363] width 64 height 15
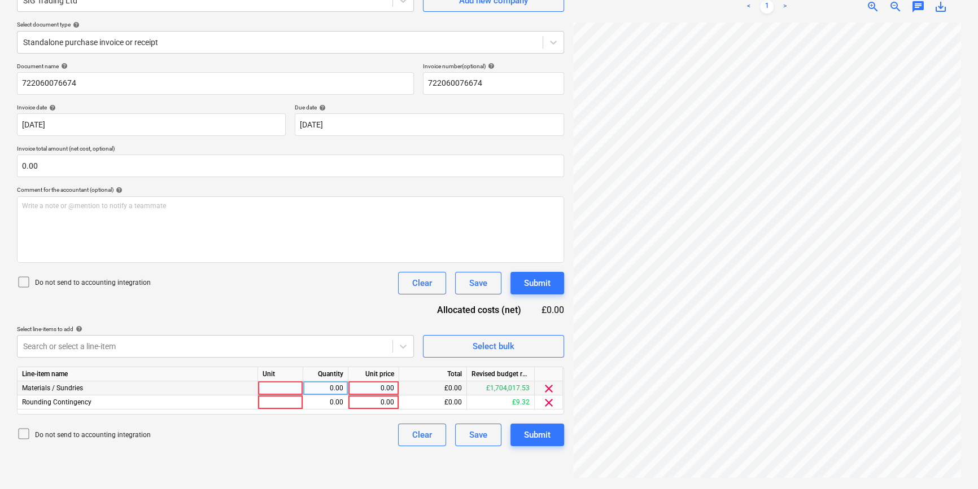
click at [274, 387] on div at bounding box center [280, 389] width 45 height 14
type input "pcs"
type input "1541.68"
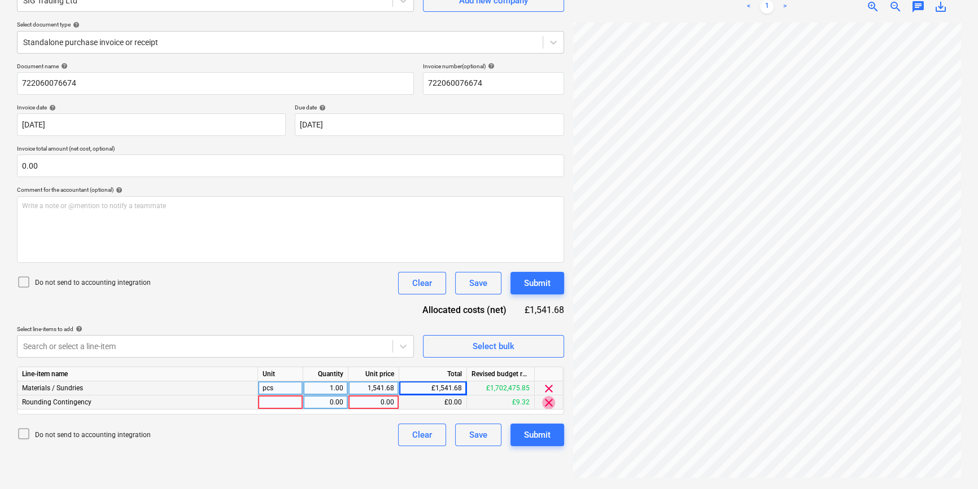
click at [548, 405] on span "clear" at bounding box center [549, 403] width 14 height 14
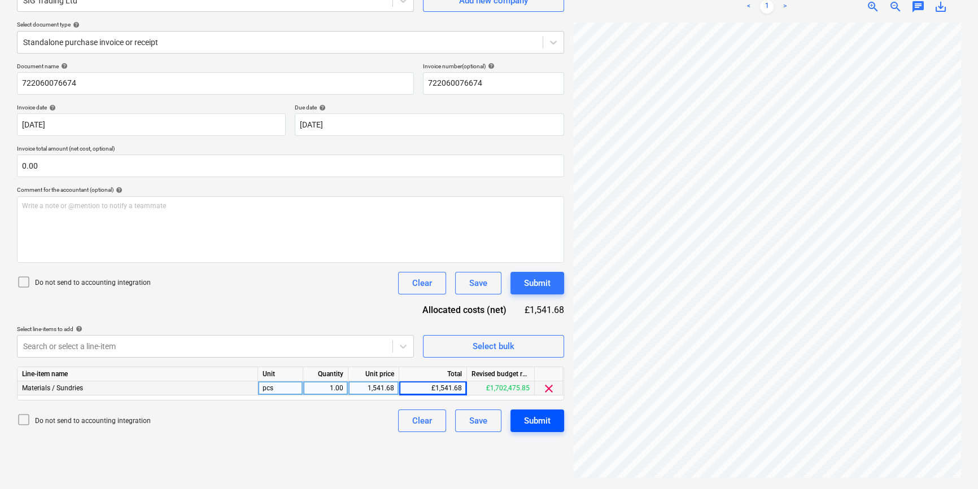
click at [544, 423] on div "Submit" at bounding box center [537, 421] width 27 height 15
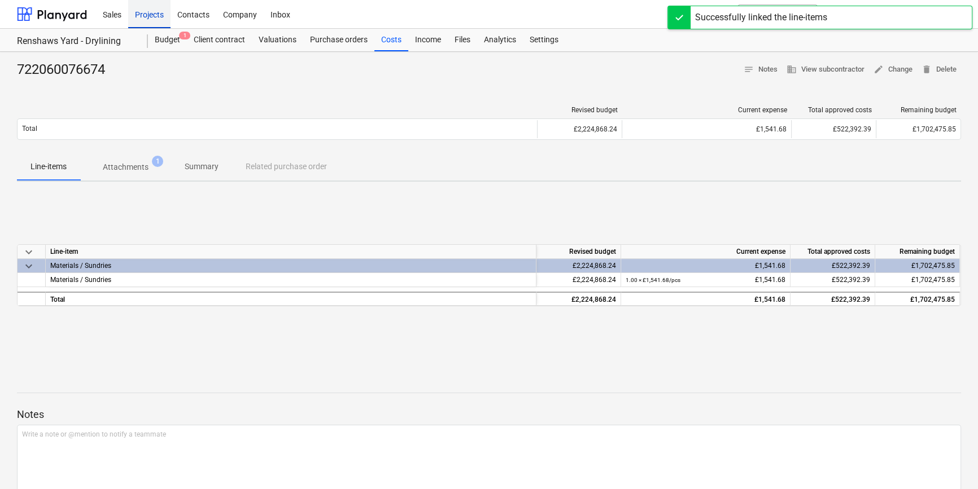
click at [156, 15] on div "Projects" at bounding box center [149, 13] width 42 height 29
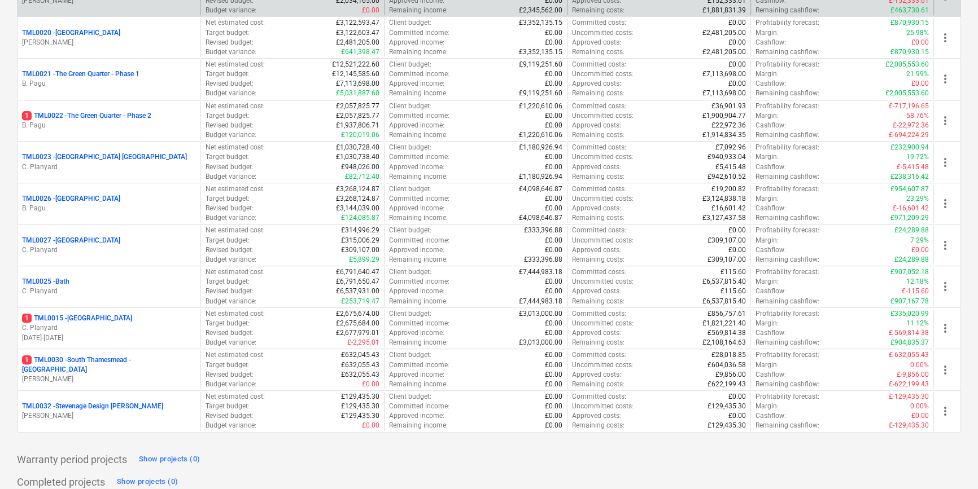
scroll to position [923, 0]
